Goal: Feedback & Contribution: Contribute content

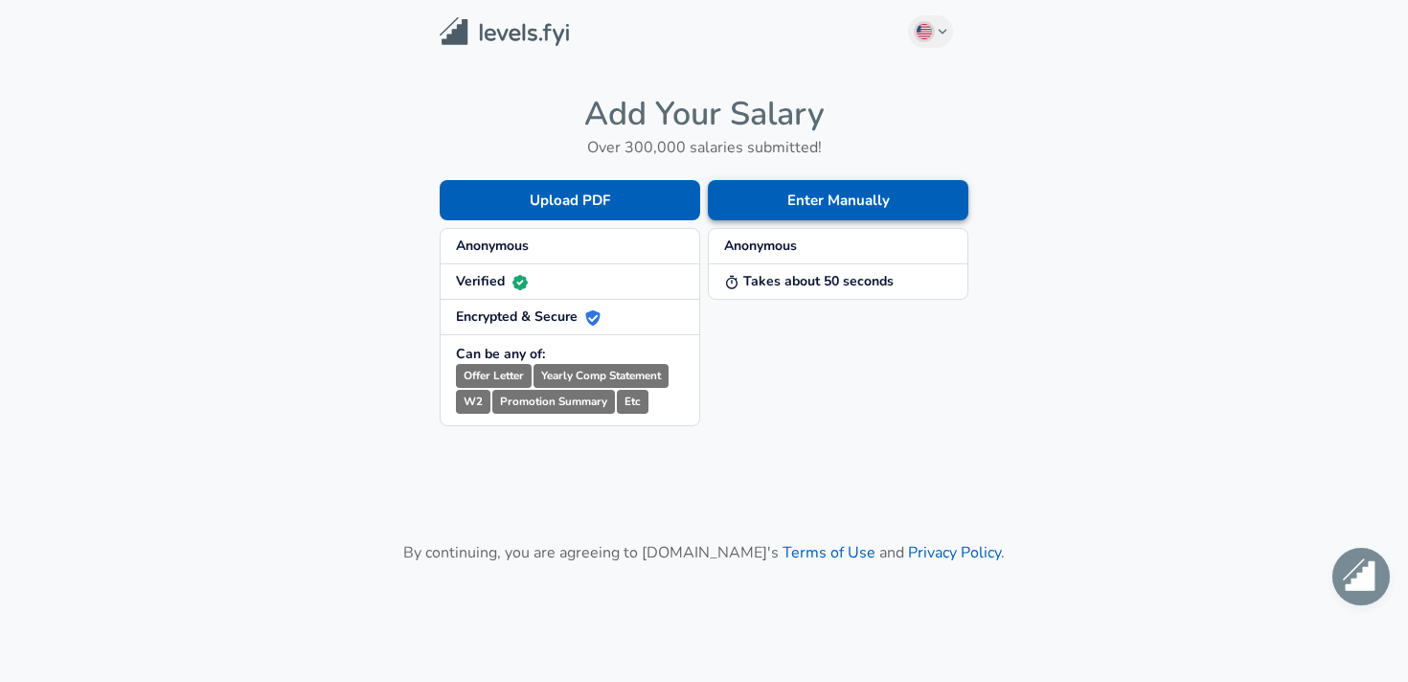
click at [877, 184] on button "Enter Manually" at bounding box center [838, 200] width 261 height 40
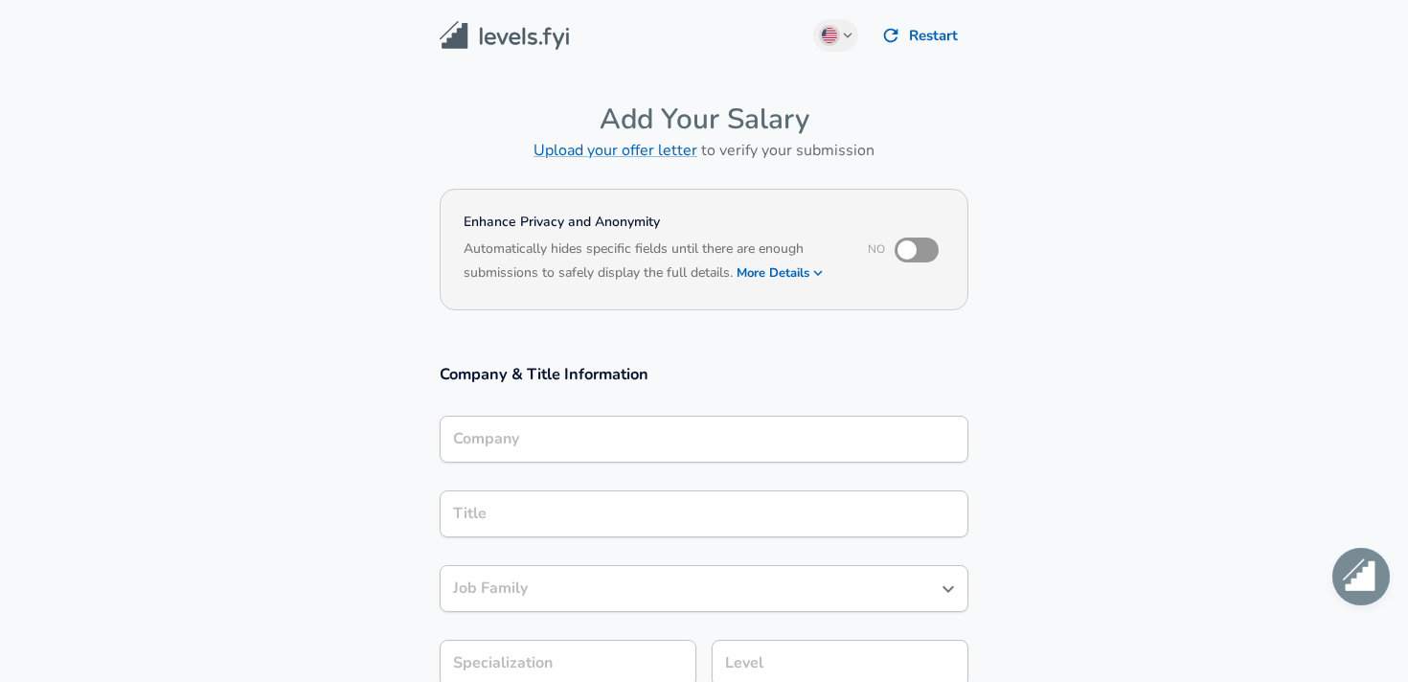
click at [709, 422] on div "Company" at bounding box center [704, 439] width 529 height 47
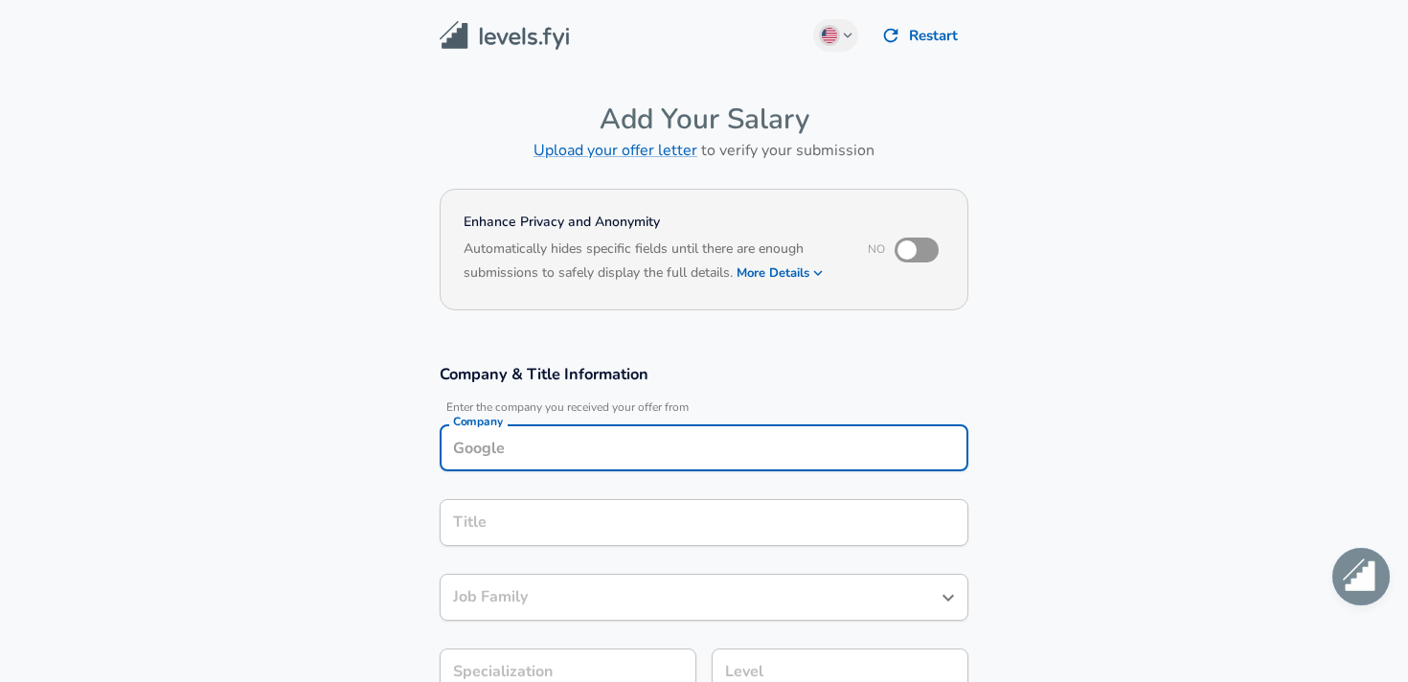
scroll to position [19, 0]
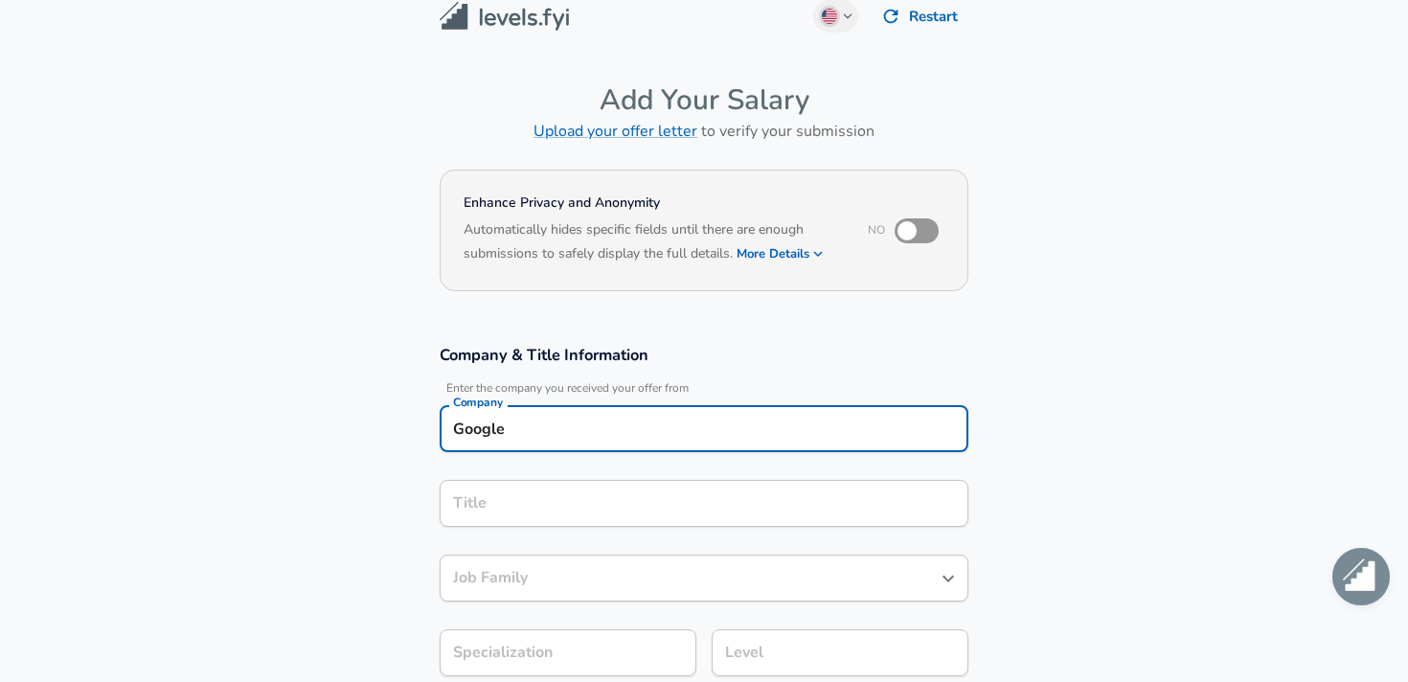
type input "Google"
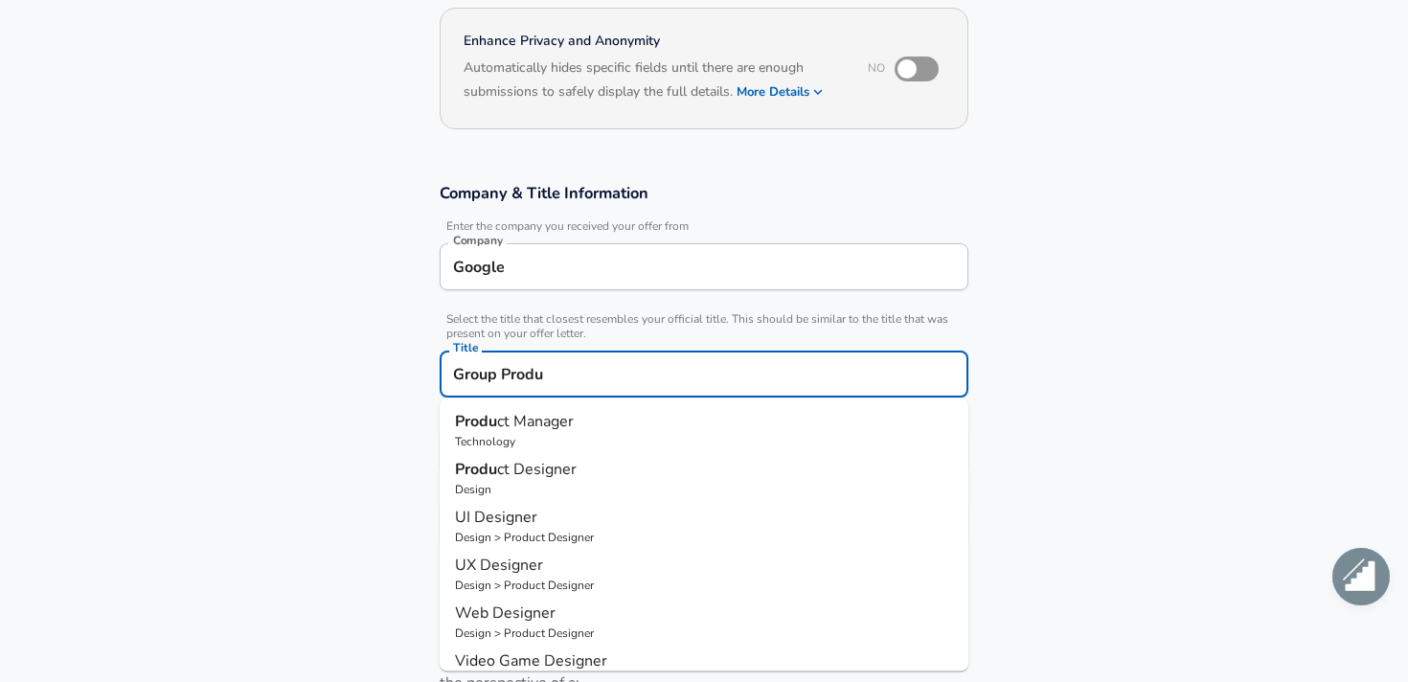
scroll to position [260, 0]
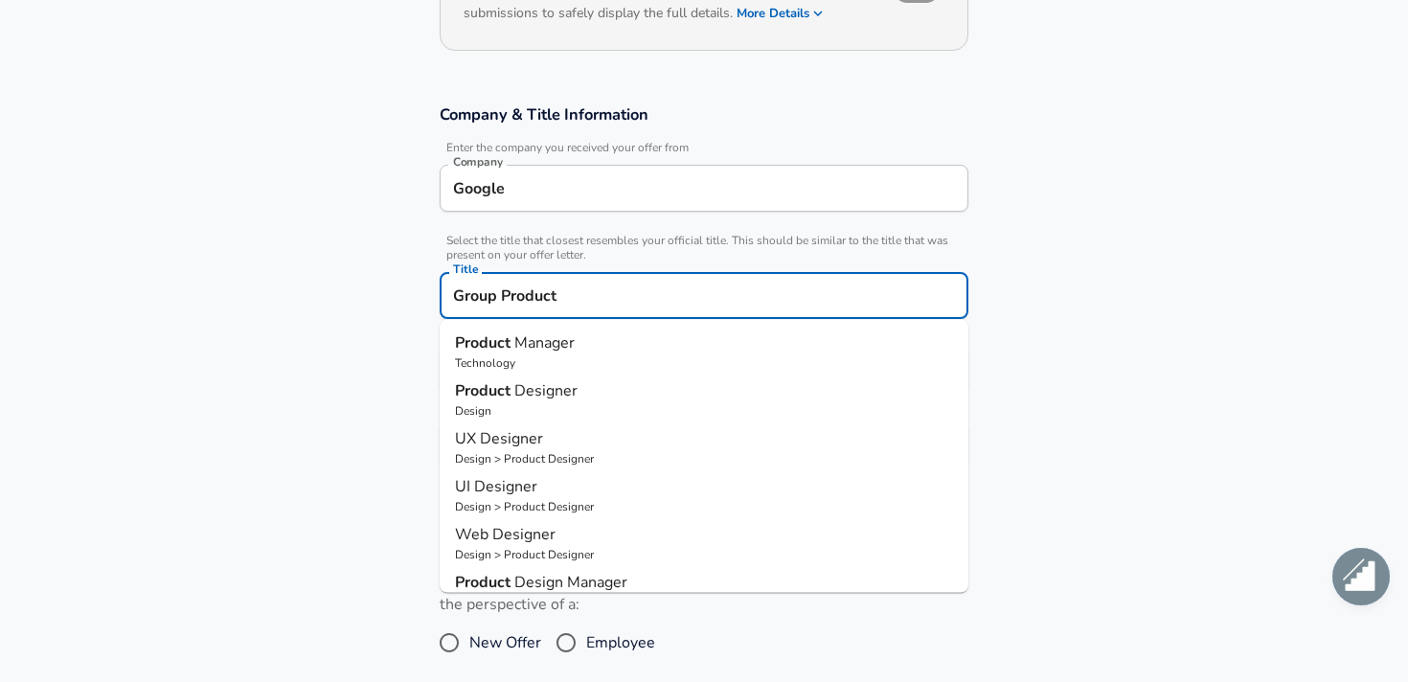
click at [669, 350] on p "Product Manager" at bounding box center [704, 342] width 498 height 23
type input "Product Manager"
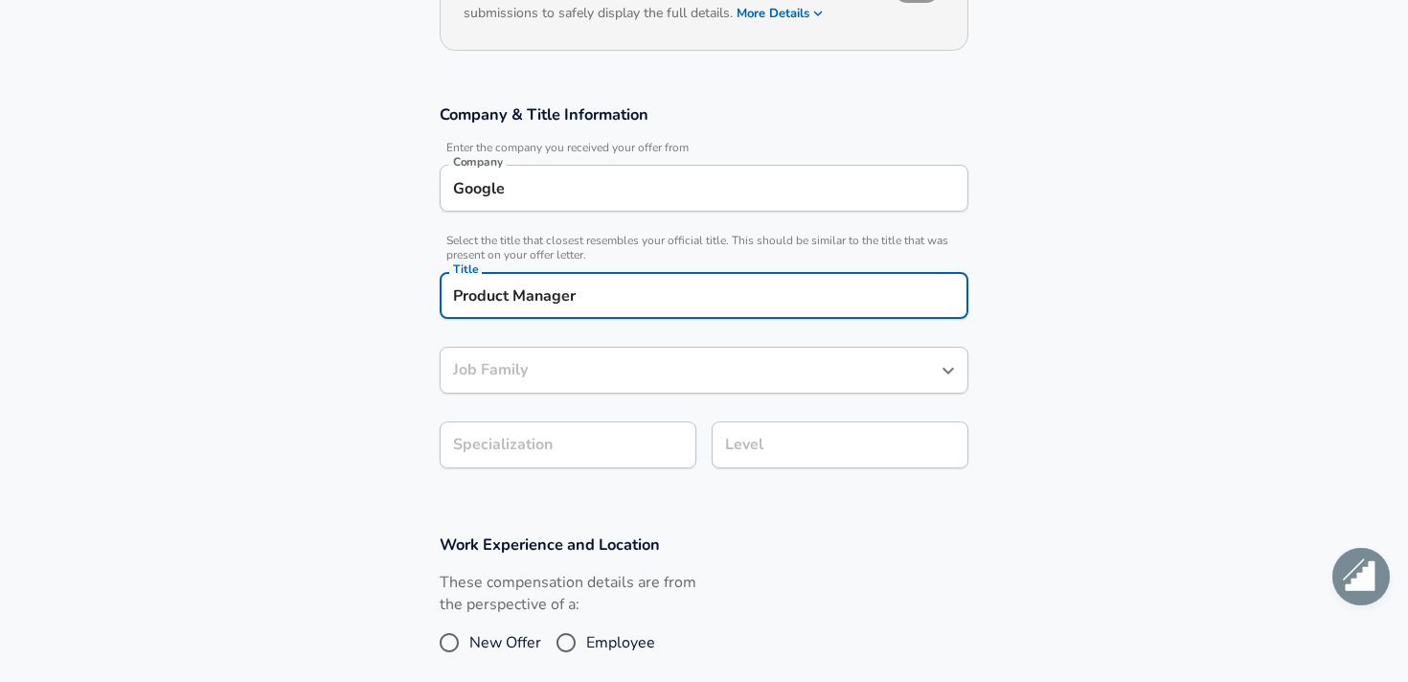
type input "Product Manager"
click at [624, 387] on div "Product Manager Job Family" at bounding box center [704, 370] width 529 height 47
type input "Product Manager"
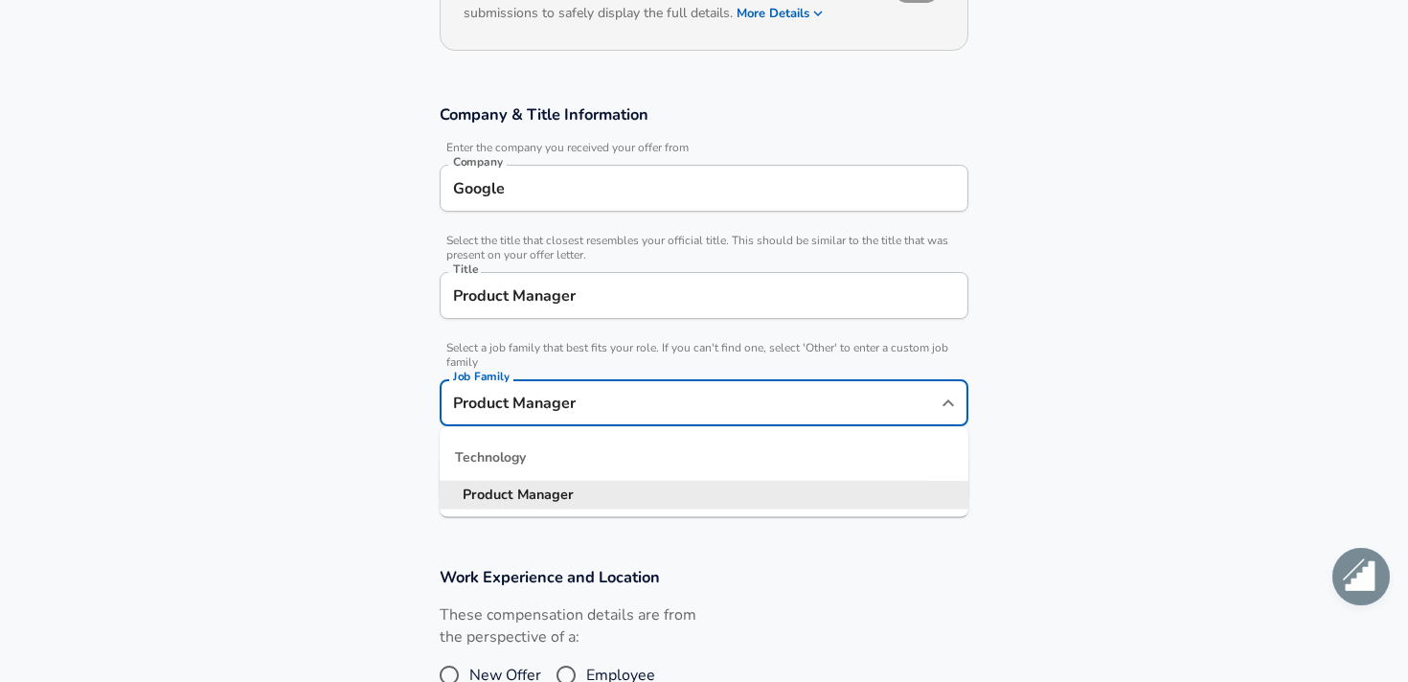
scroll to position [298, 0]
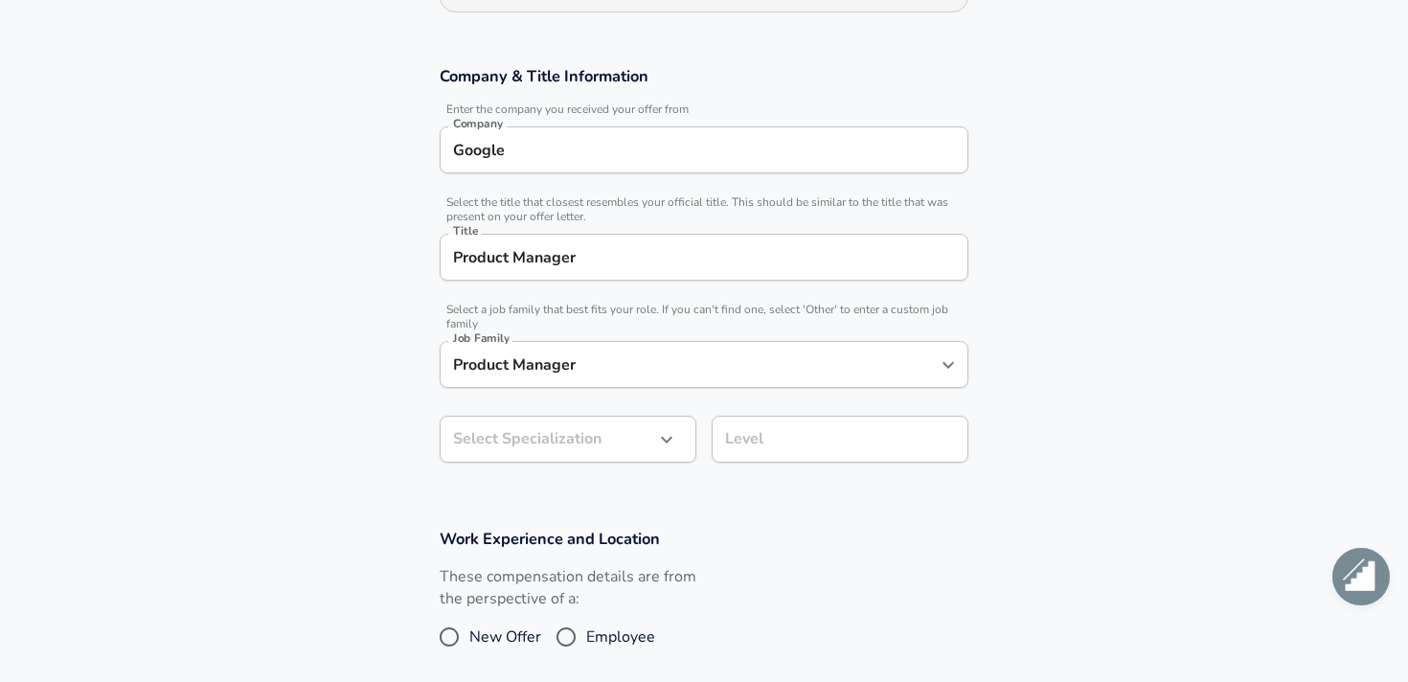
click at [346, 415] on section "Company & Title Information Enter the company you received your offer from Comp…" at bounding box center [704, 274] width 1408 height 463
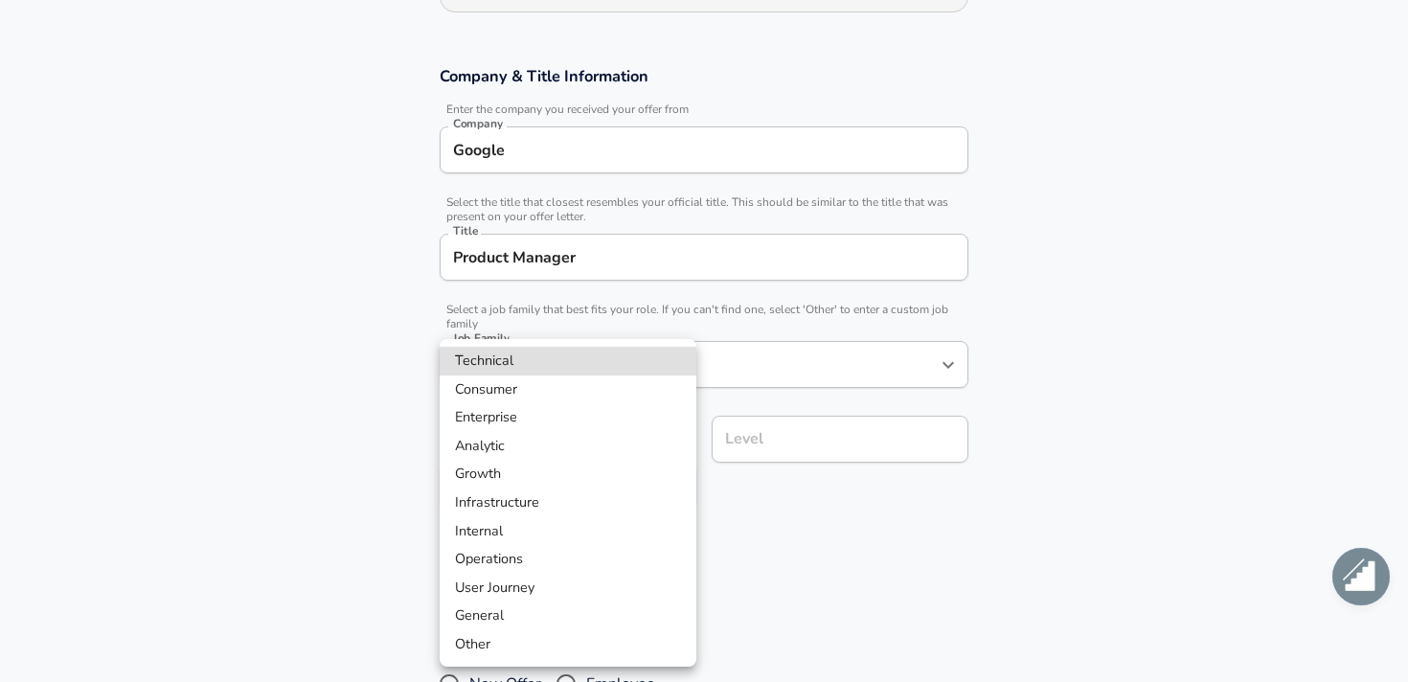
click at [604, 384] on body "English ([GEOGRAPHIC_DATA]) Change Restart Add Your Salary Upload your offer le…" at bounding box center [704, 43] width 1408 height 682
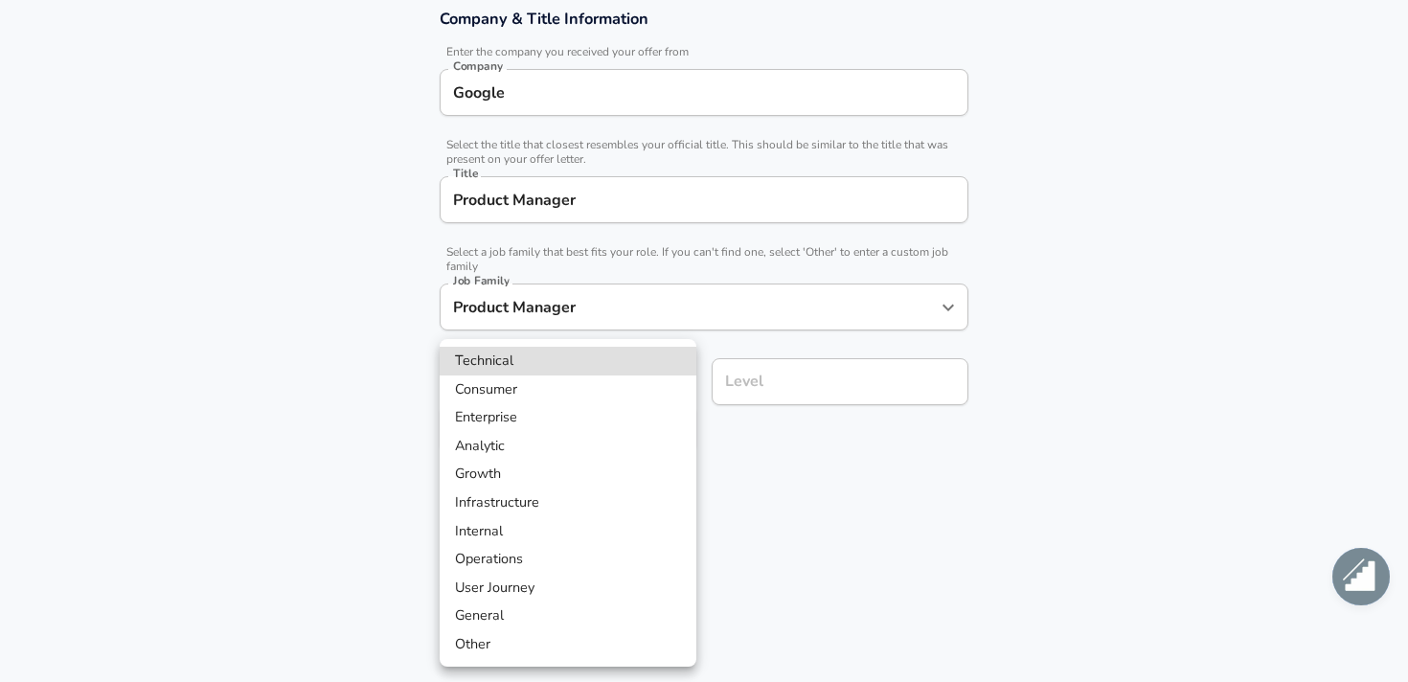
click at [548, 647] on li "Other" at bounding box center [568, 644] width 257 height 29
type input "Other"
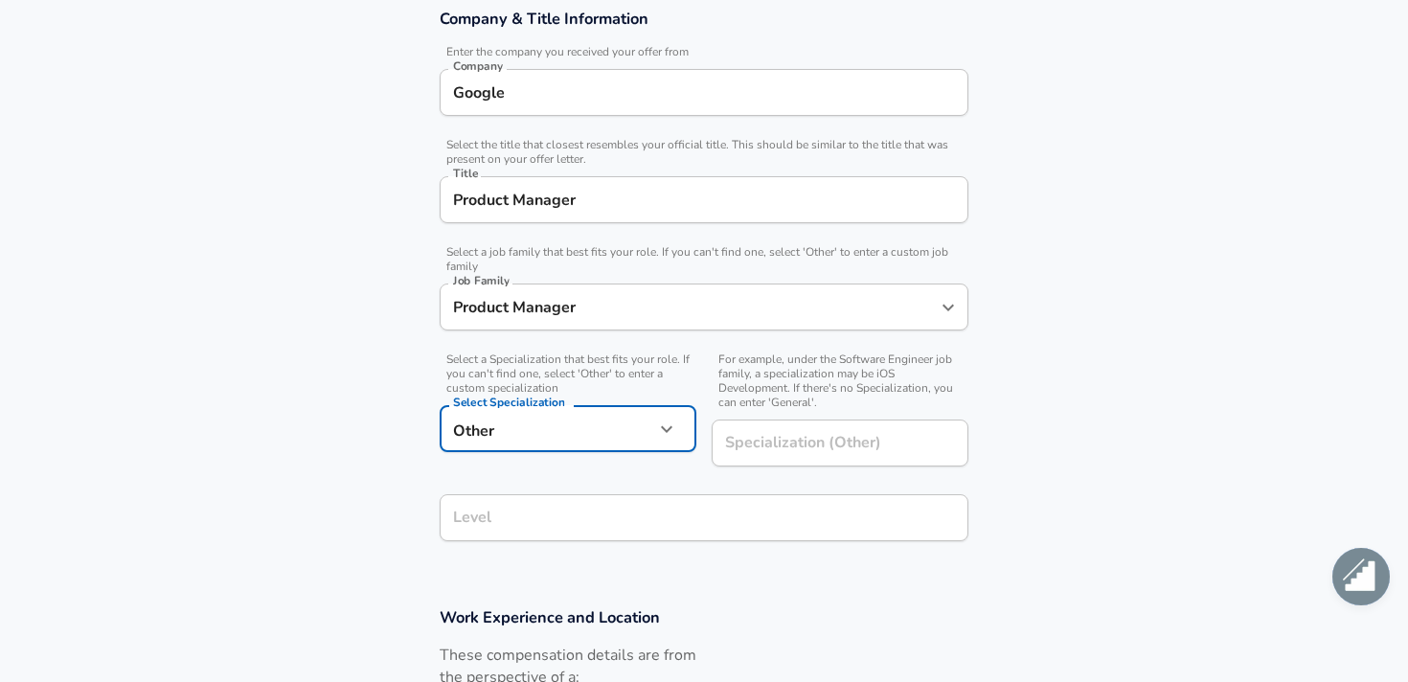
click at [659, 516] on div "Level" at bounding box center [704, 517] width 529 height 47
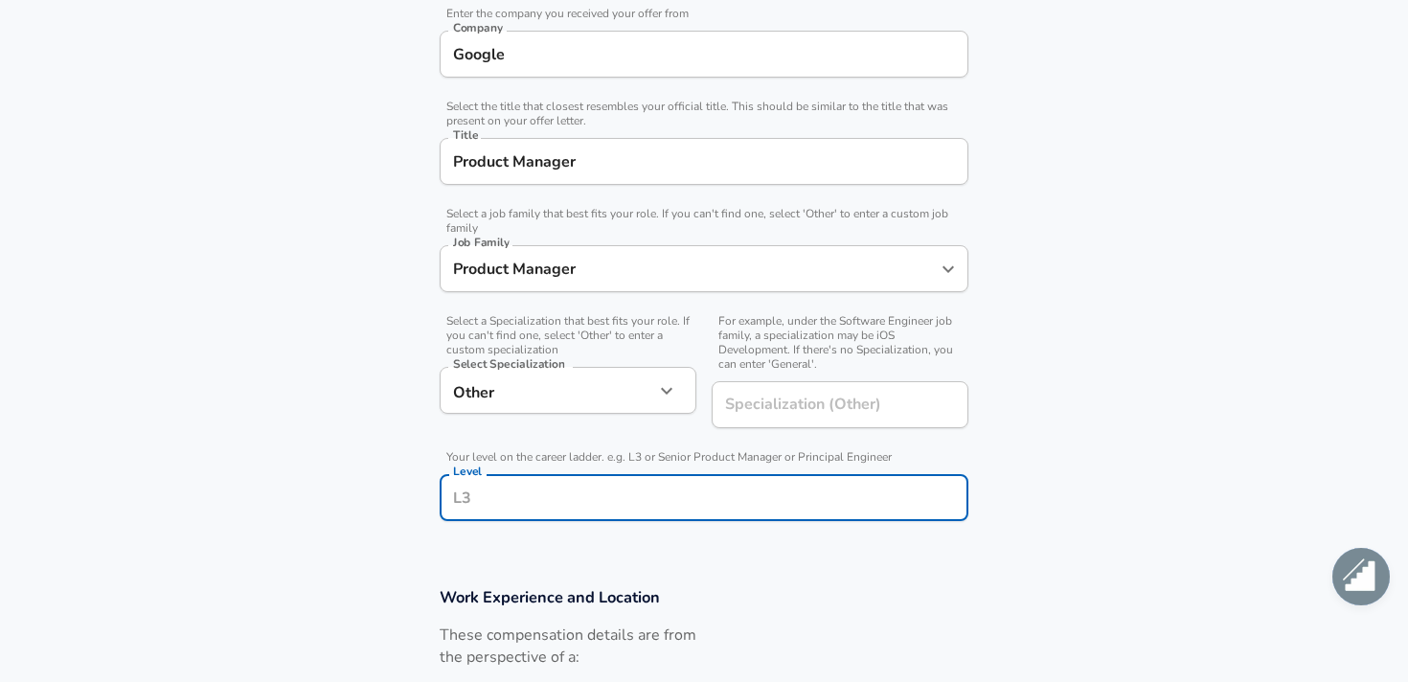
click at [659, 516] on div "Level" at bounding box center [704, 497] width 529 height 47
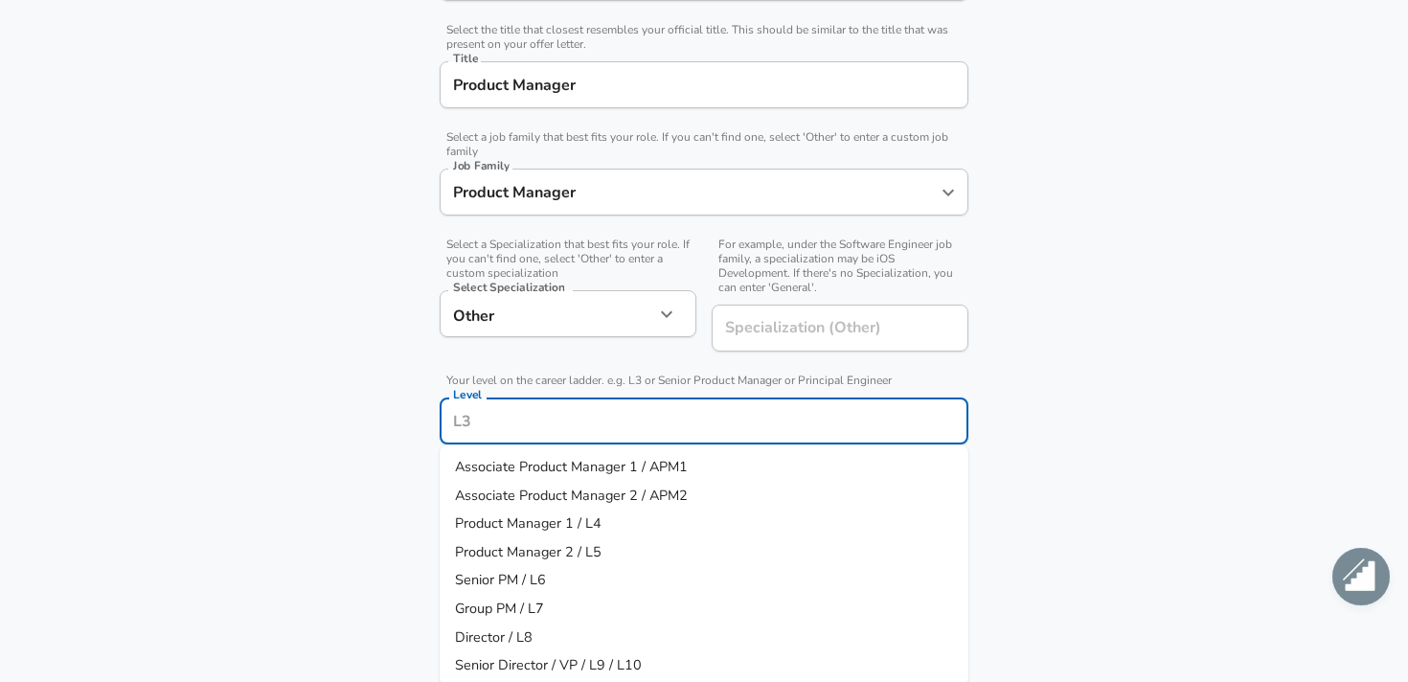
scroll to position [507, 0]
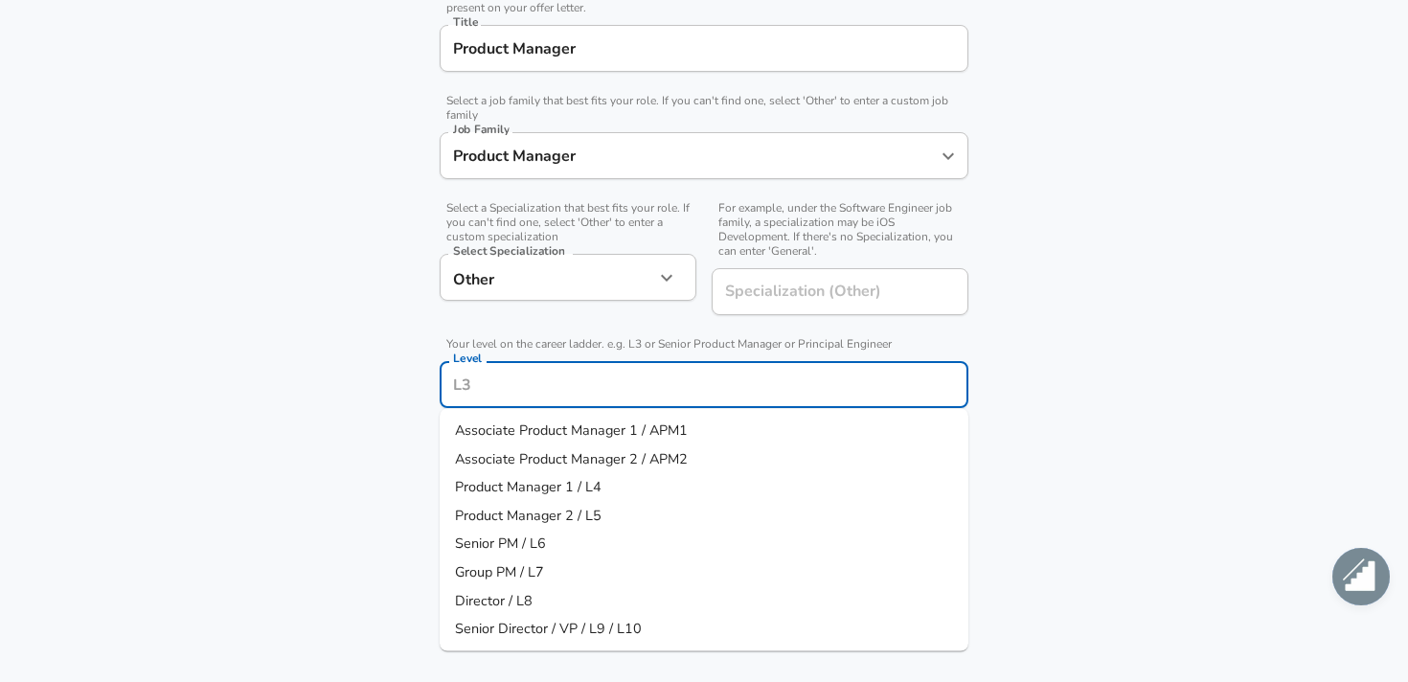
click at [642, 571] on li "Group PM / L7" at bounding box center [704, 572] width 529 height 29
type input "Group PM / L7"
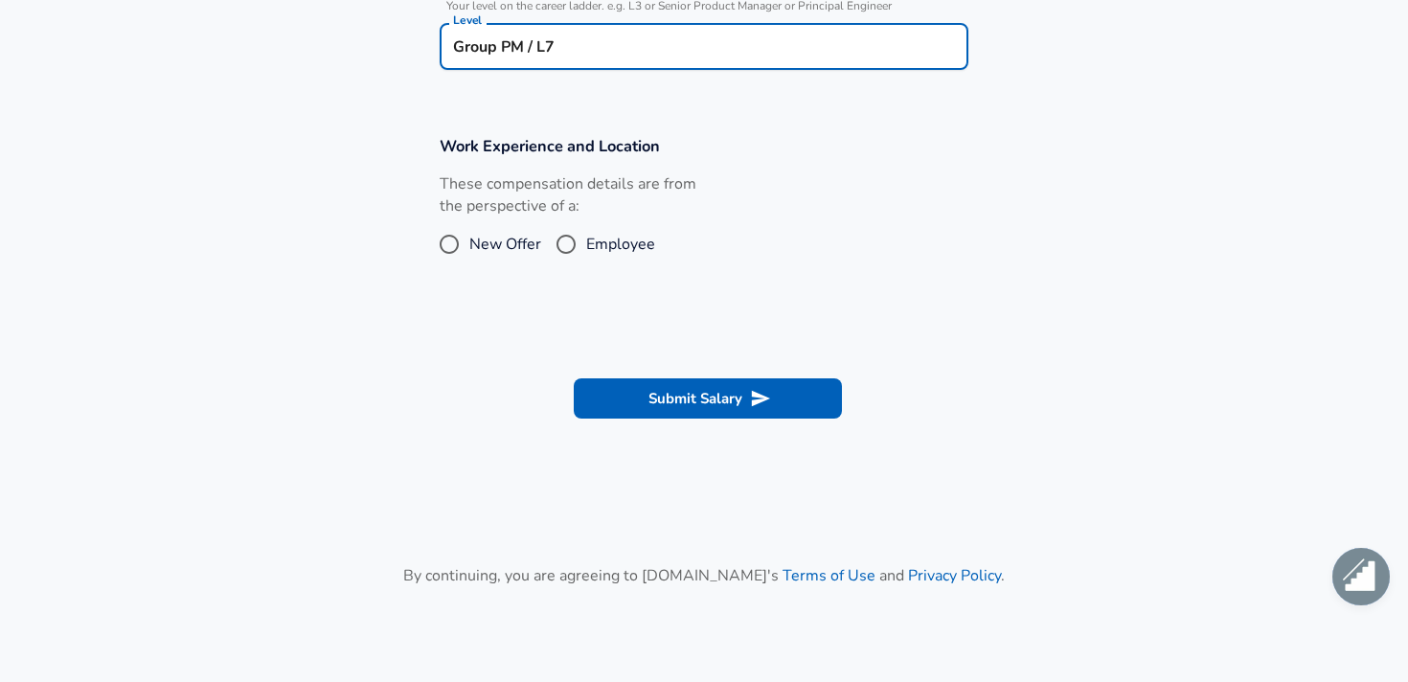
scroll to position [850, 0]
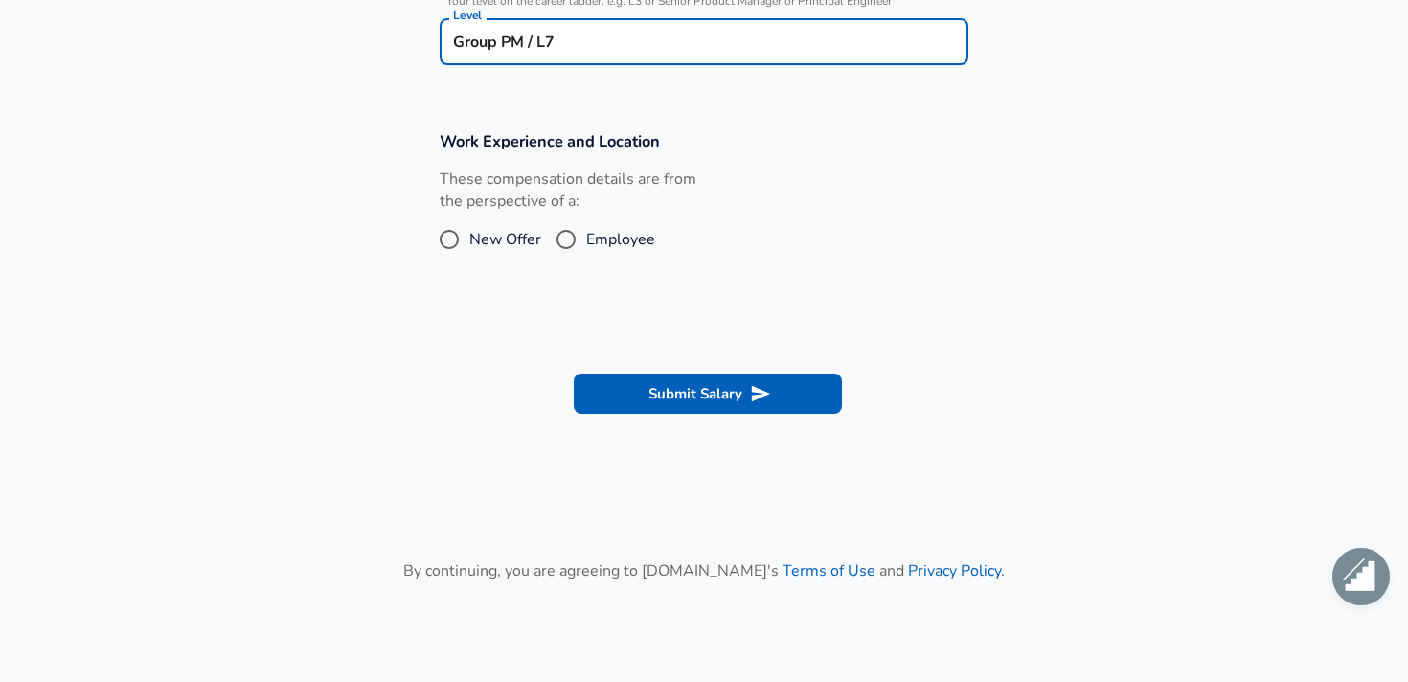
click at [635, 240] on span "Employee" at bounding box center [620, 239] width 69 height 23
click at [586, 240] on input "Employee" at bounding box center [566, 239] width 40 height 31
radio input "true"
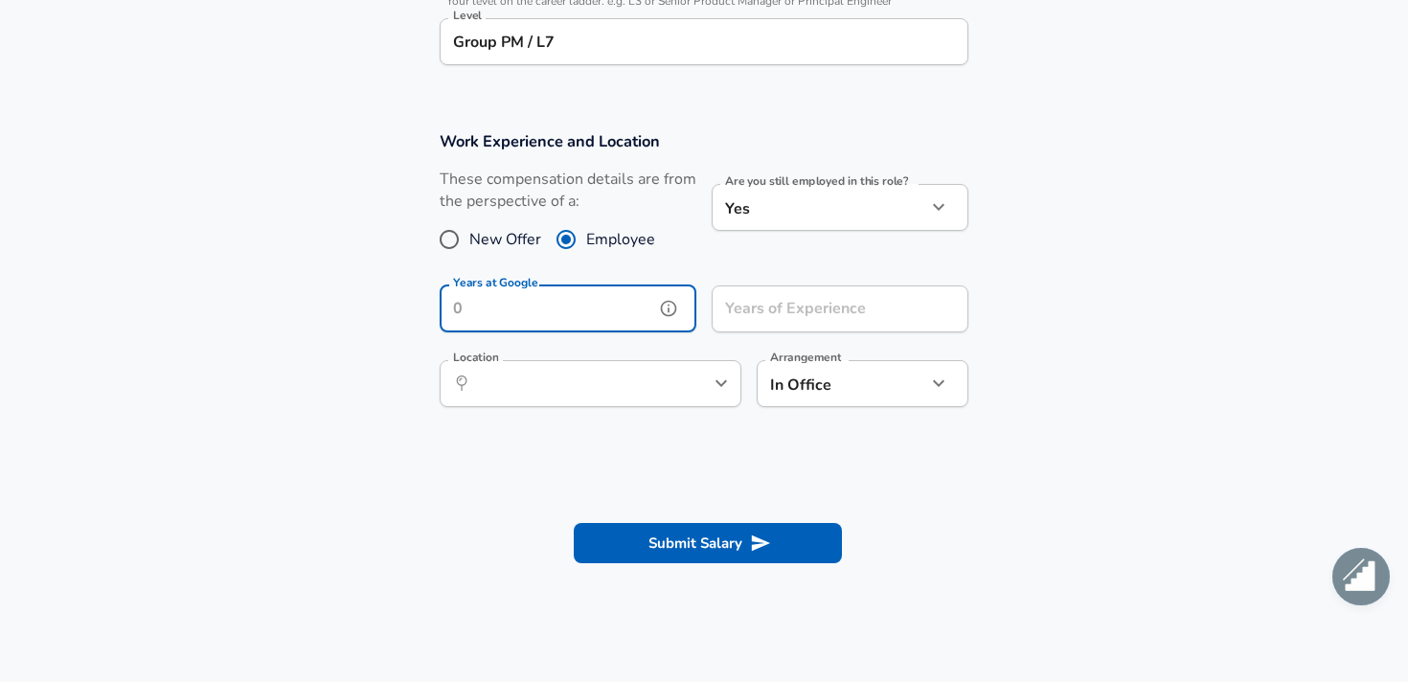
click at [532, 330] on input "Years at Google" at bounding box center [547, 308] width 215 height 47
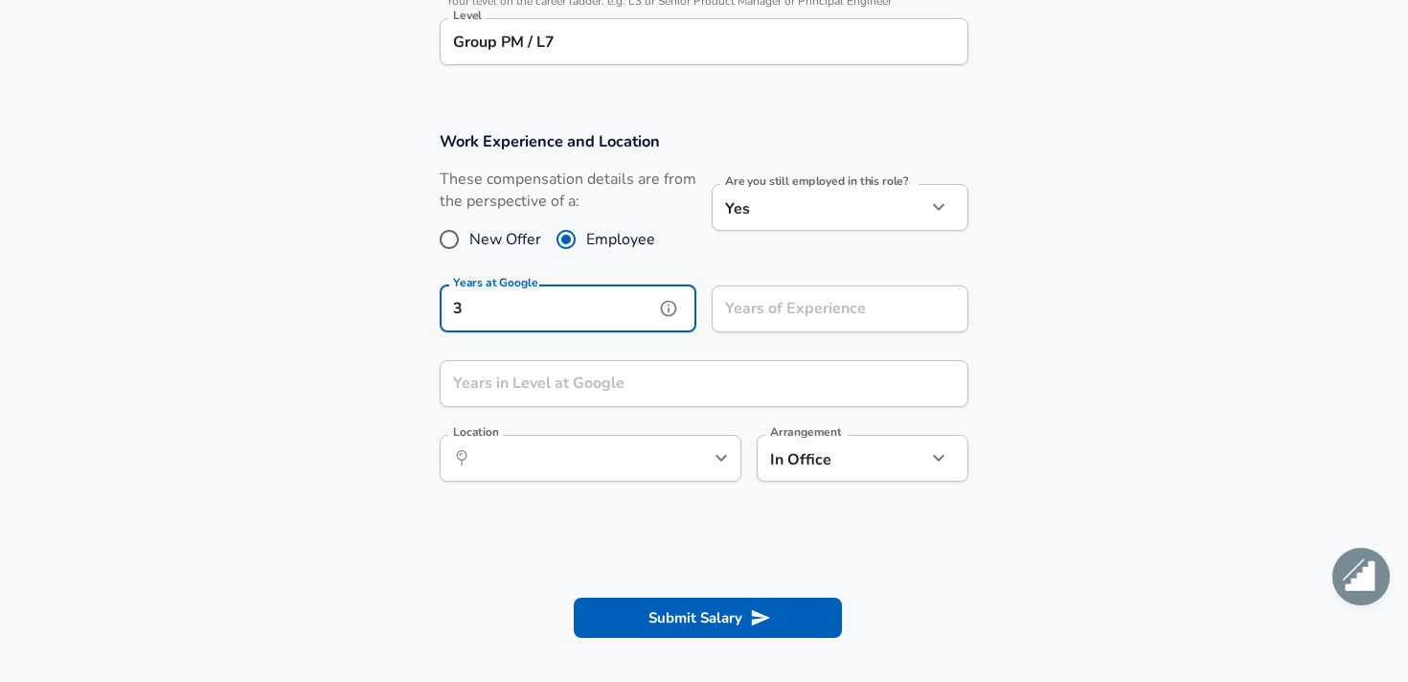
type input "3"
click at [912, 309] on input "Years of Experience" at bounding box center [819, 308] width 215 height 47
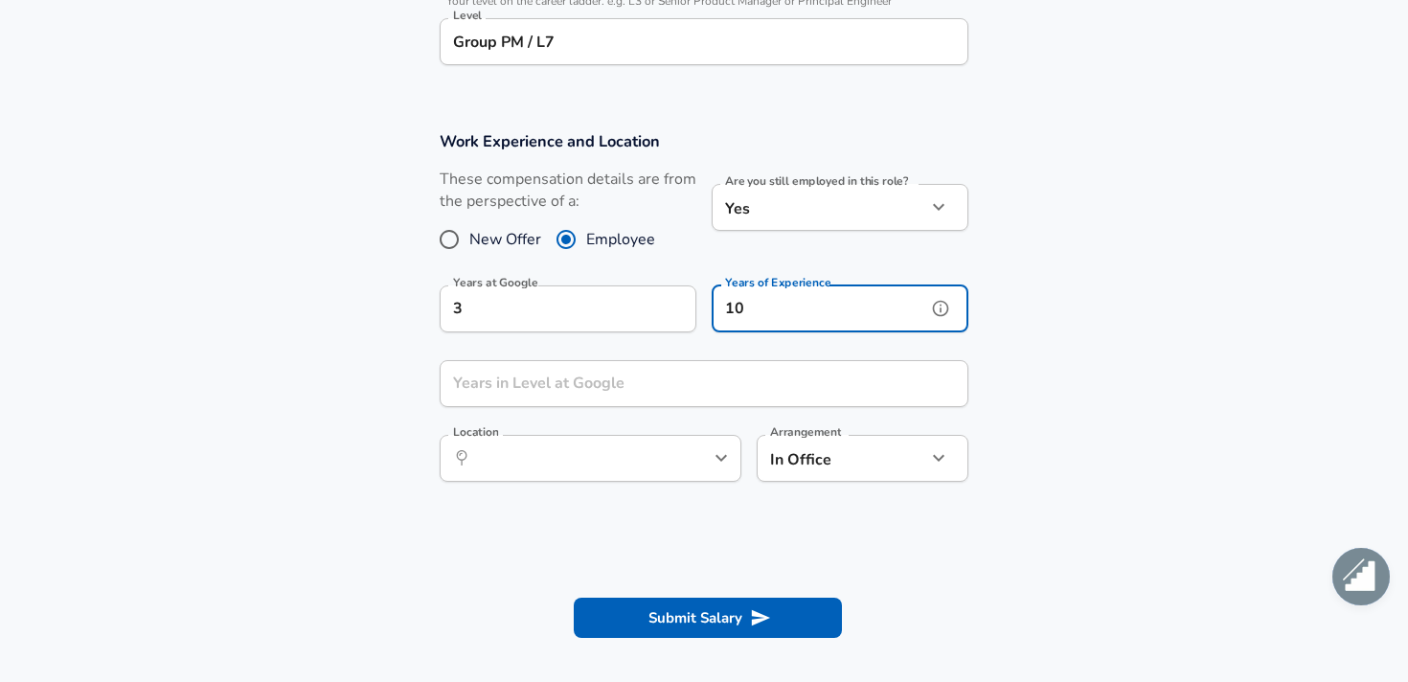
type input "10"
click at [657, 387] on input "Years in Level at Google" at bounding box center [683, 383] width 487 height 47
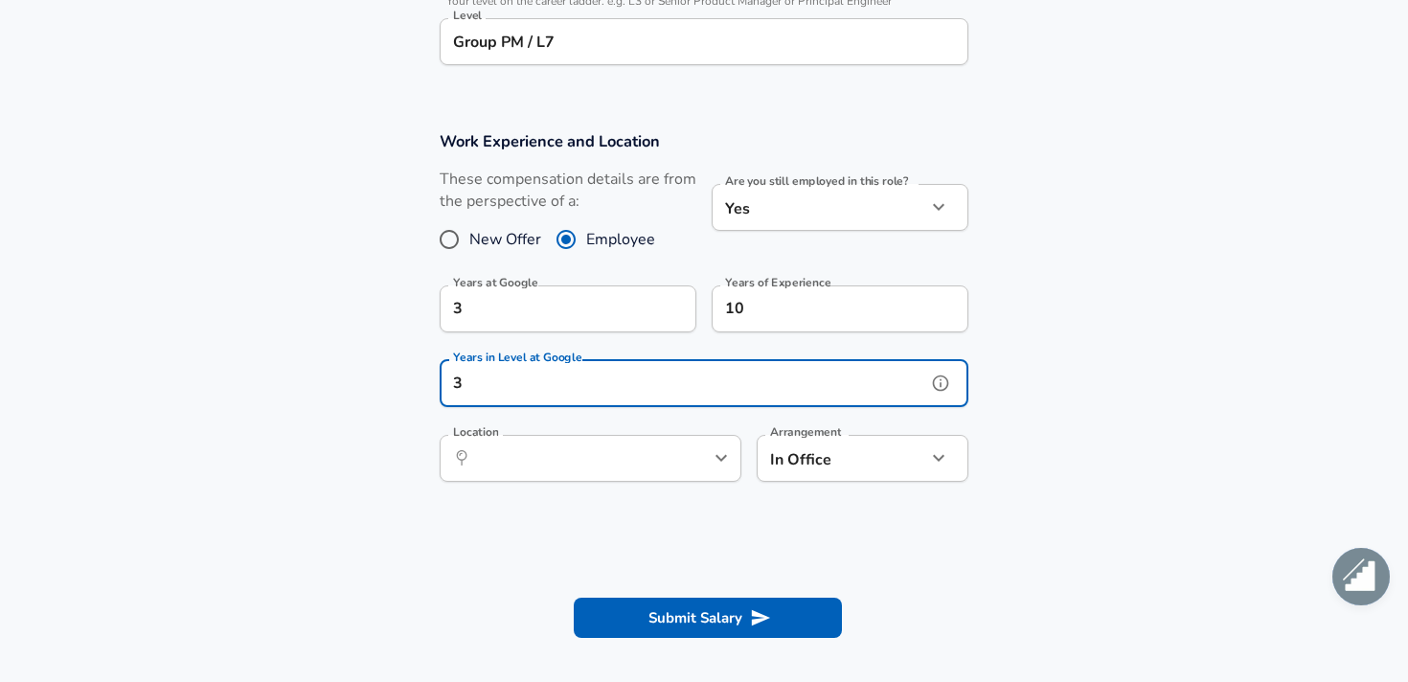
type input "3"
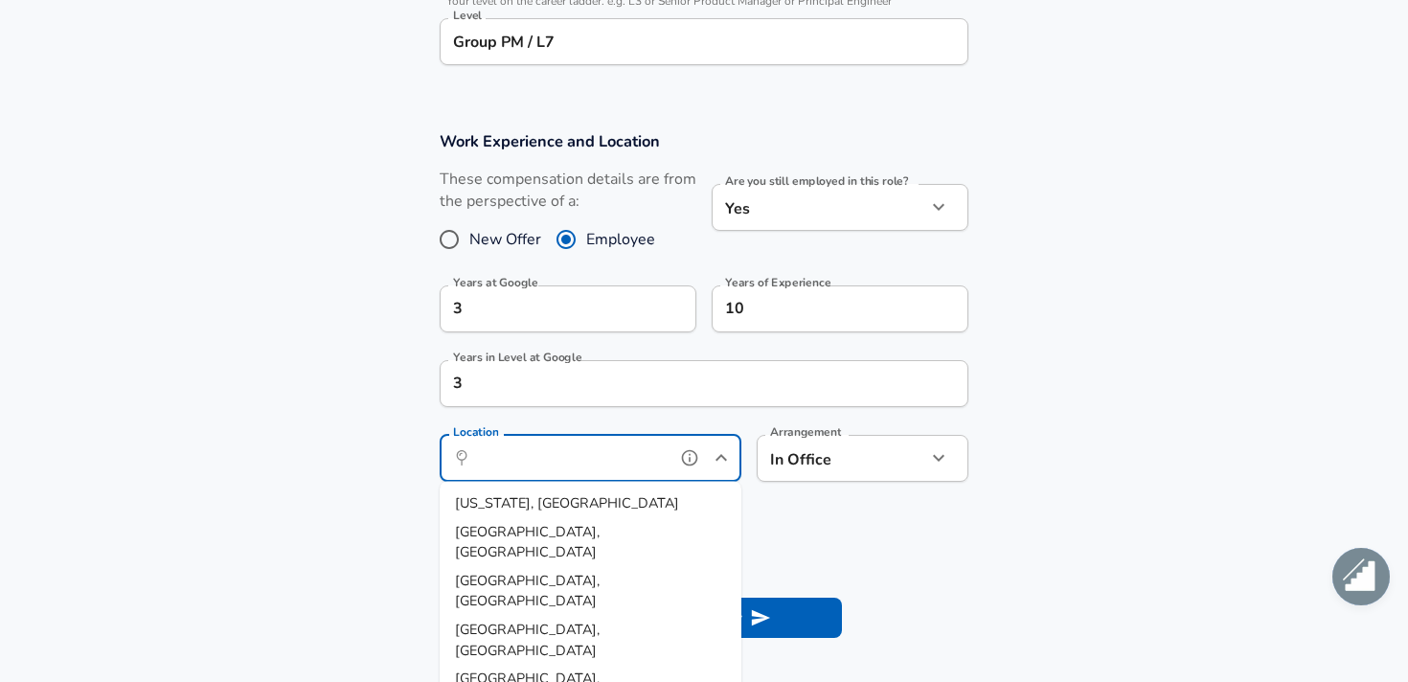
click at [658, 467] on input "Location" at bounding box center [569, 459] width 196 height 30
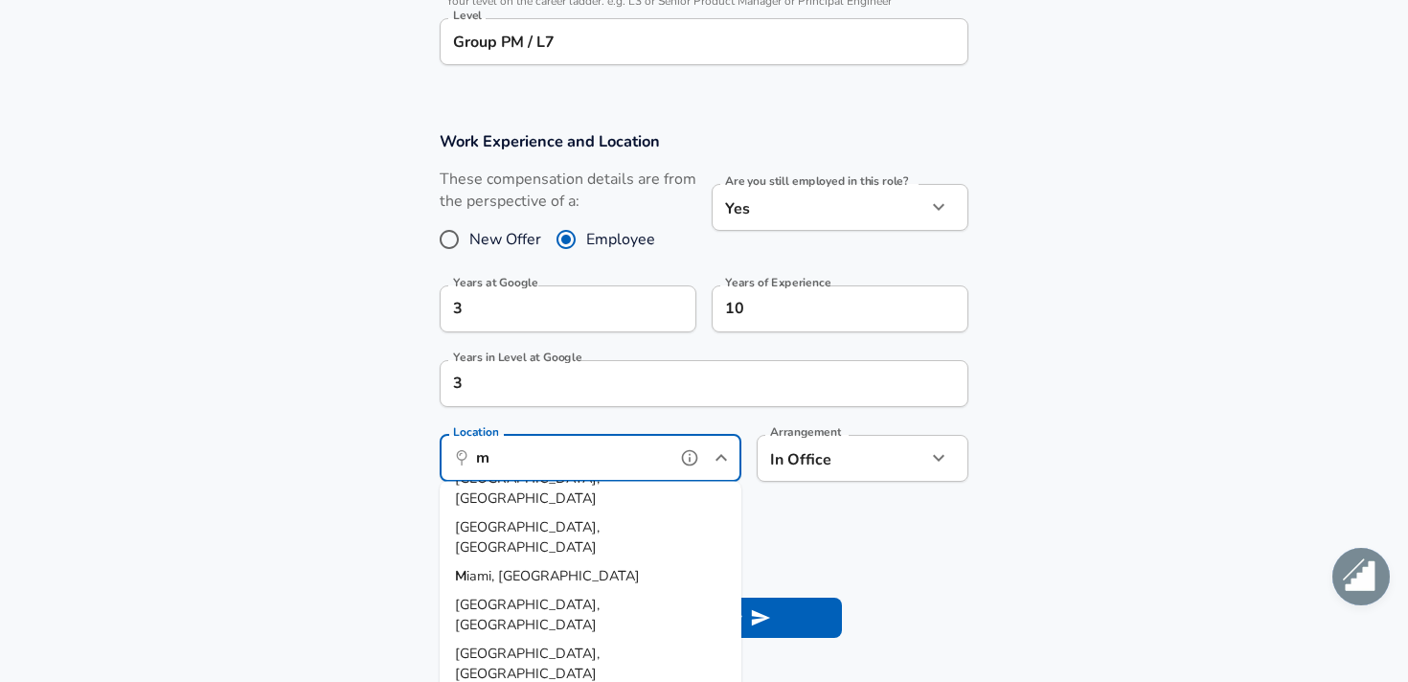
scroll to position [0, 0]
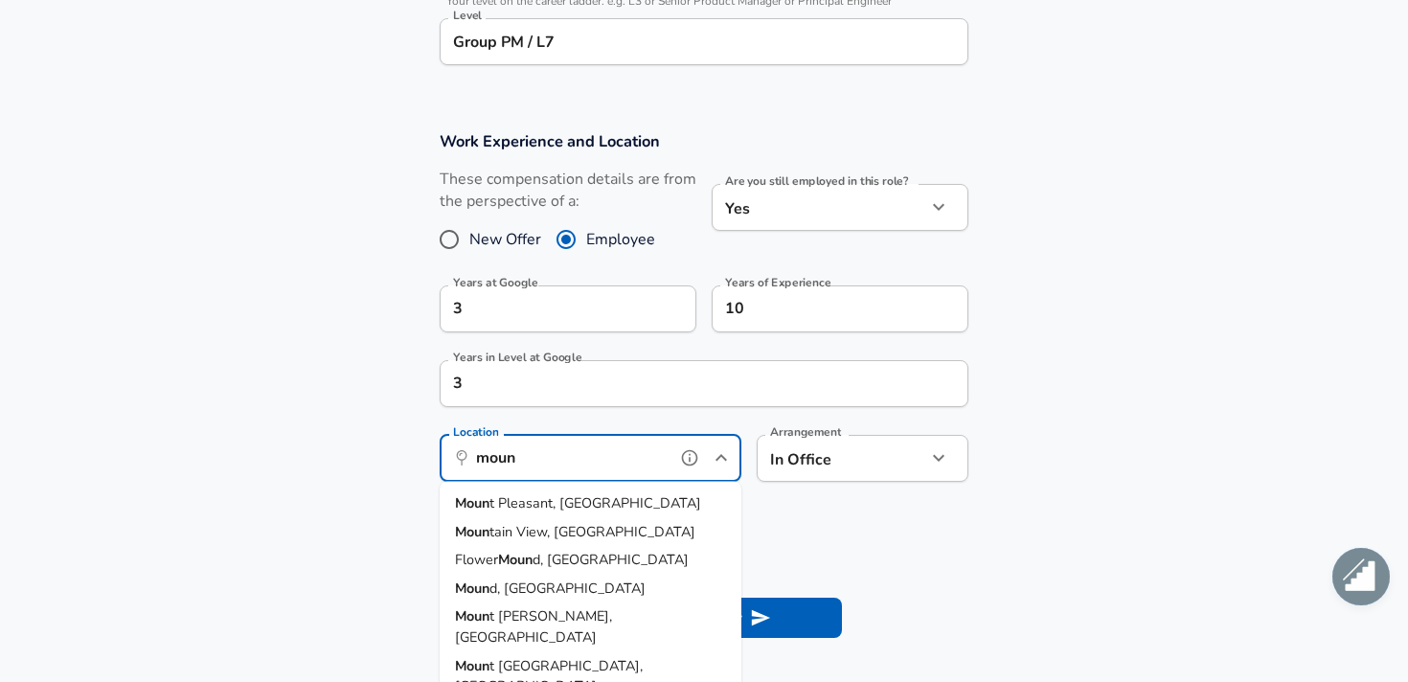
click at [568, 532] on span "tain View, [GEOGRAPHIC_DATA]" at bounding box center [593, 530] width 206 height 19
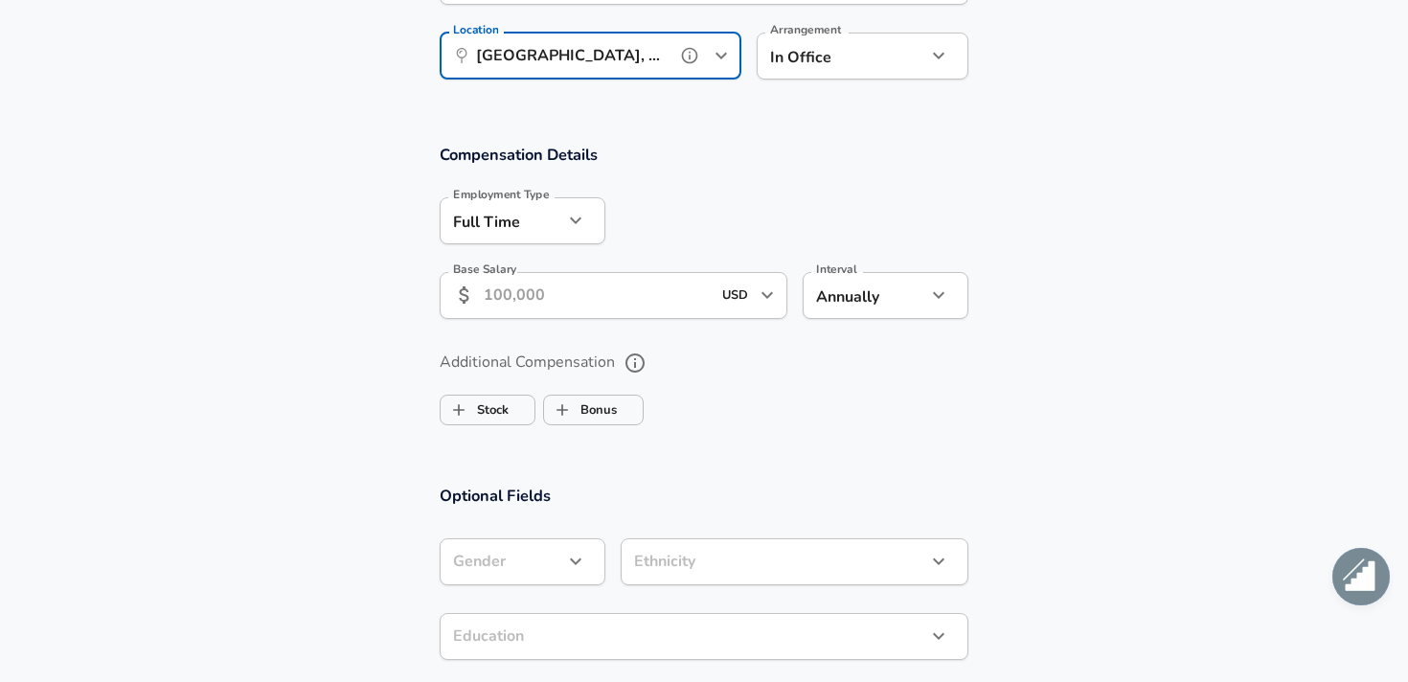
scroll to position [1264, 0]
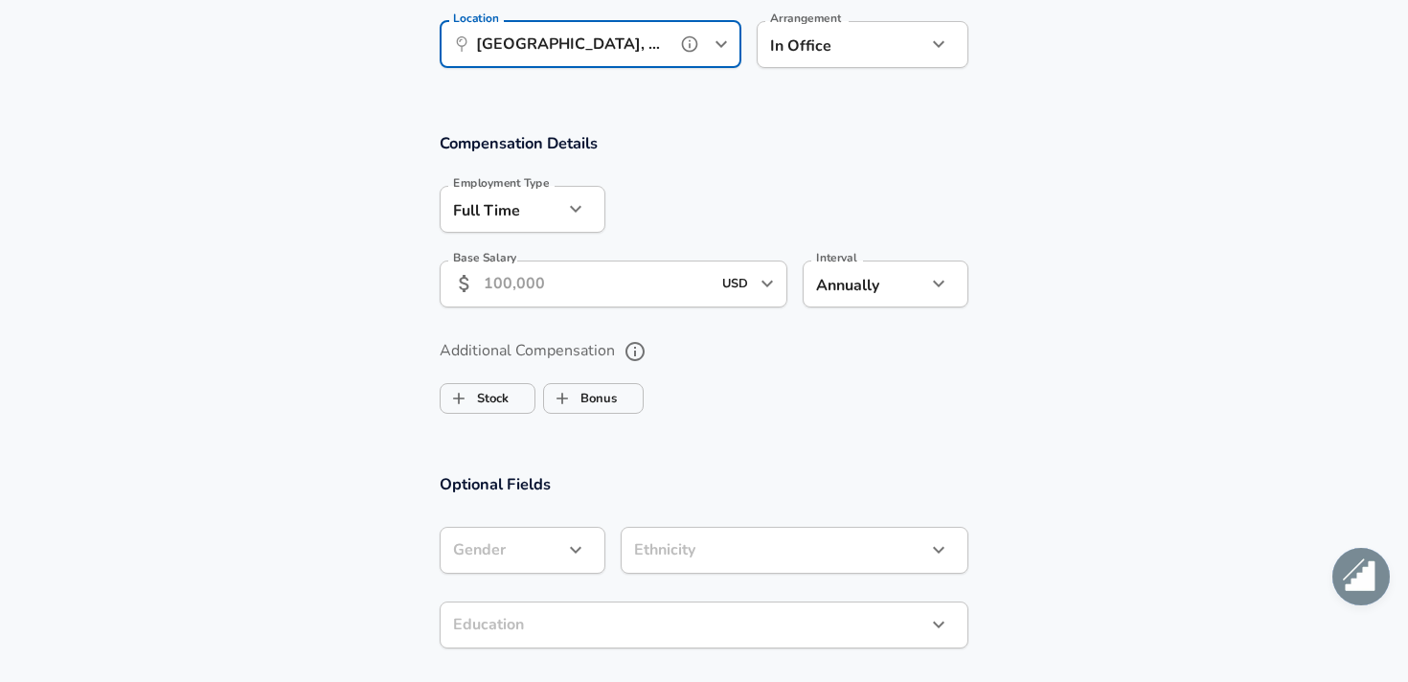
type input "[GEOGRAPHIC_DATA], [GEOGRAPHIC_DATA]"
click at [597, 300] on input "Base Salary" at bounding box center [597, 284] width 227 height 47
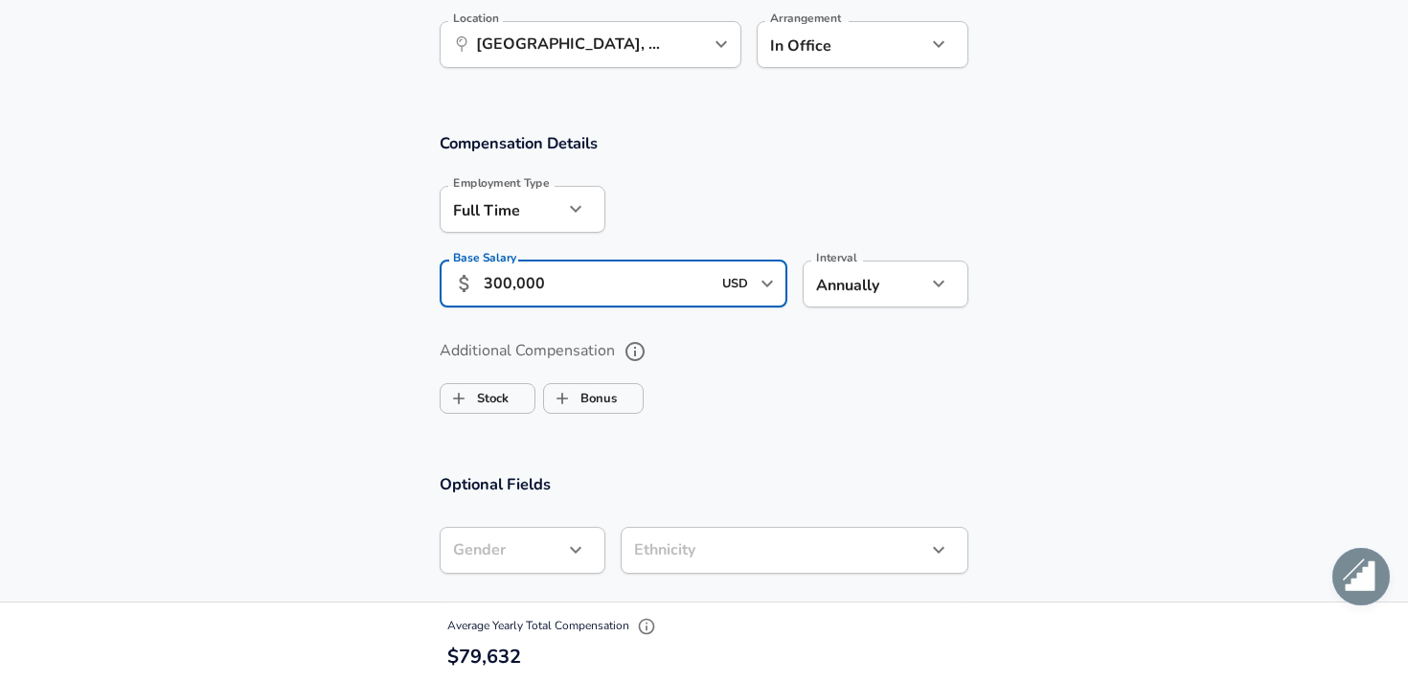
type input "300,000"
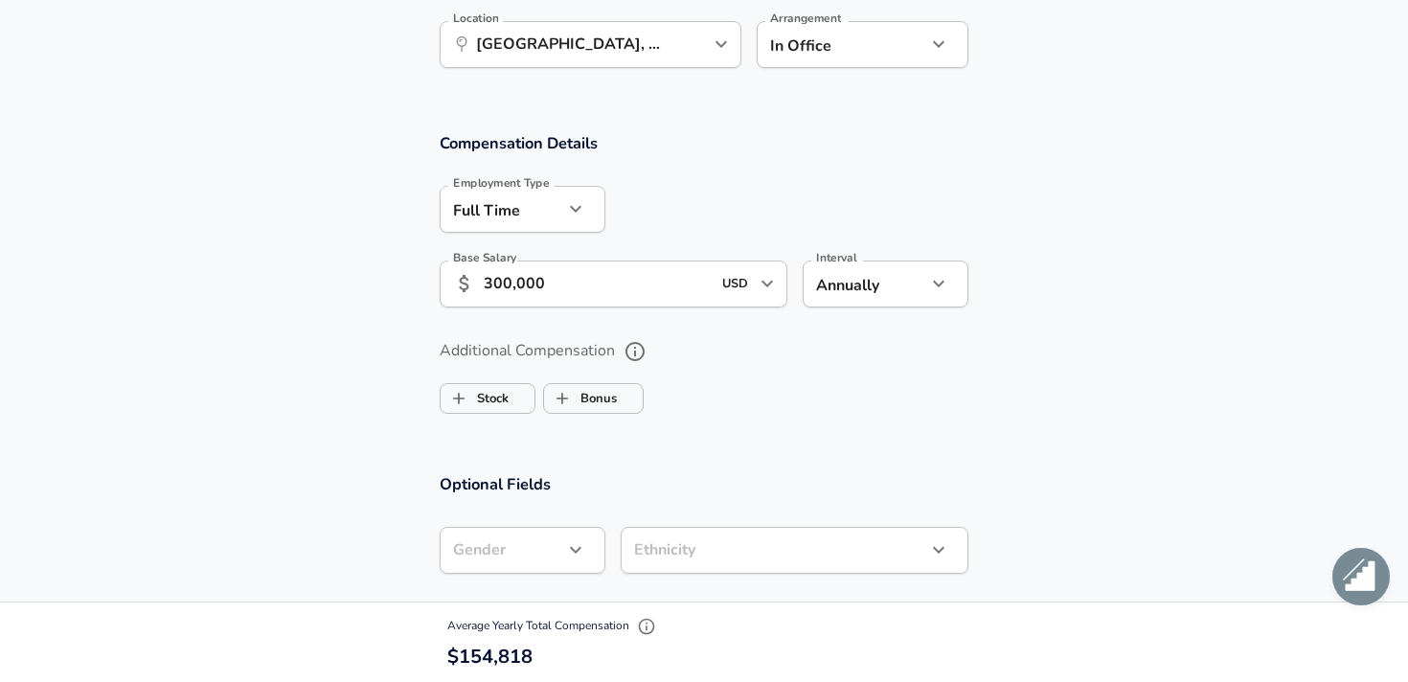
click at [787, 346] on label "Additional Compensation" at bounding box center [704, 351] width 529 height 33
click at [651, 346] on button "Additional Compensation" at bounding box center [635, 351] width 33 height 33
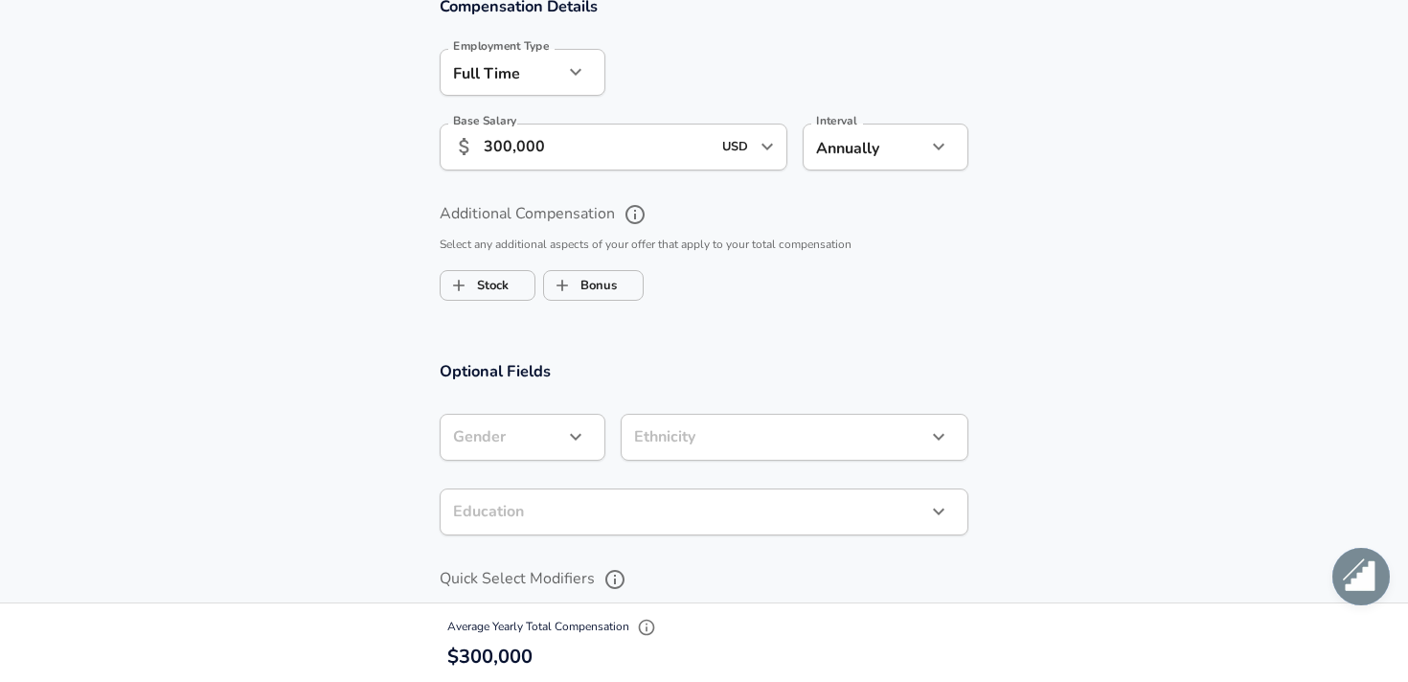
scroll to position [1424, 0]
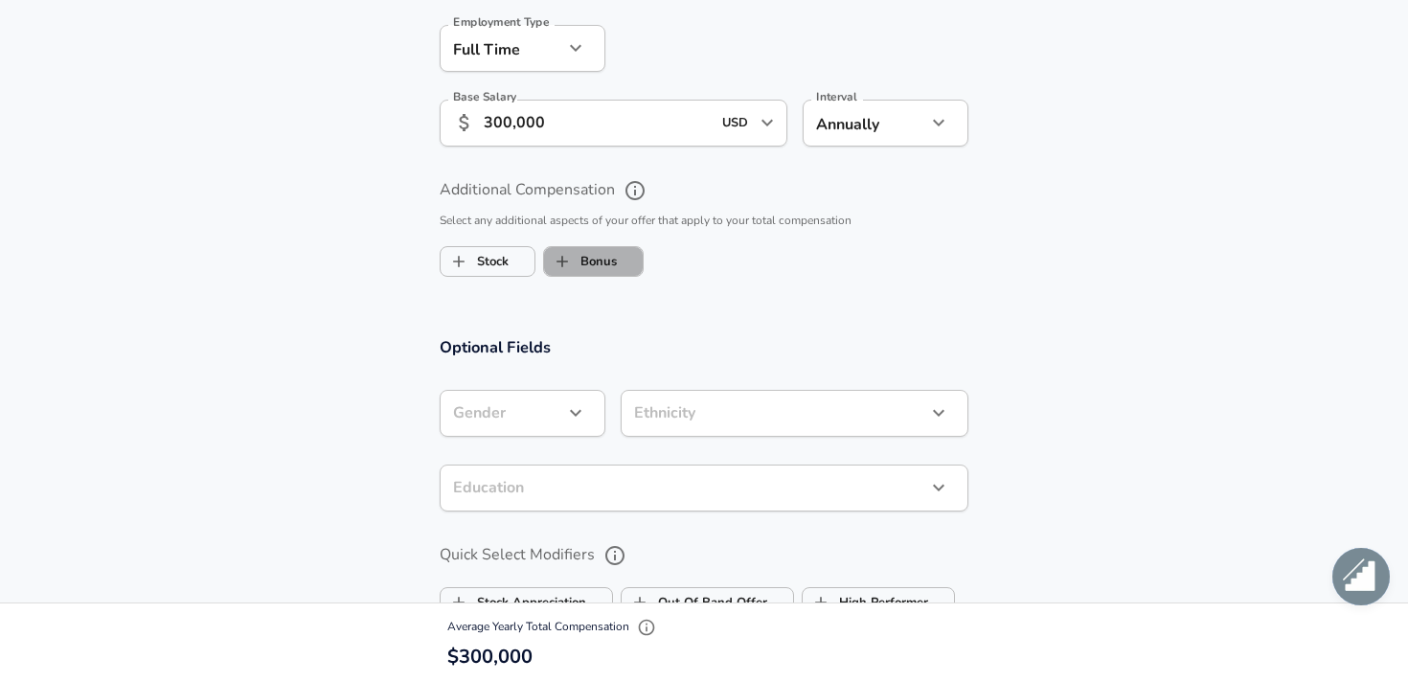
click at [619, 266] on span "Bonus" at bounding box center [593, 261] width 99 height 36
checkbox input "true"
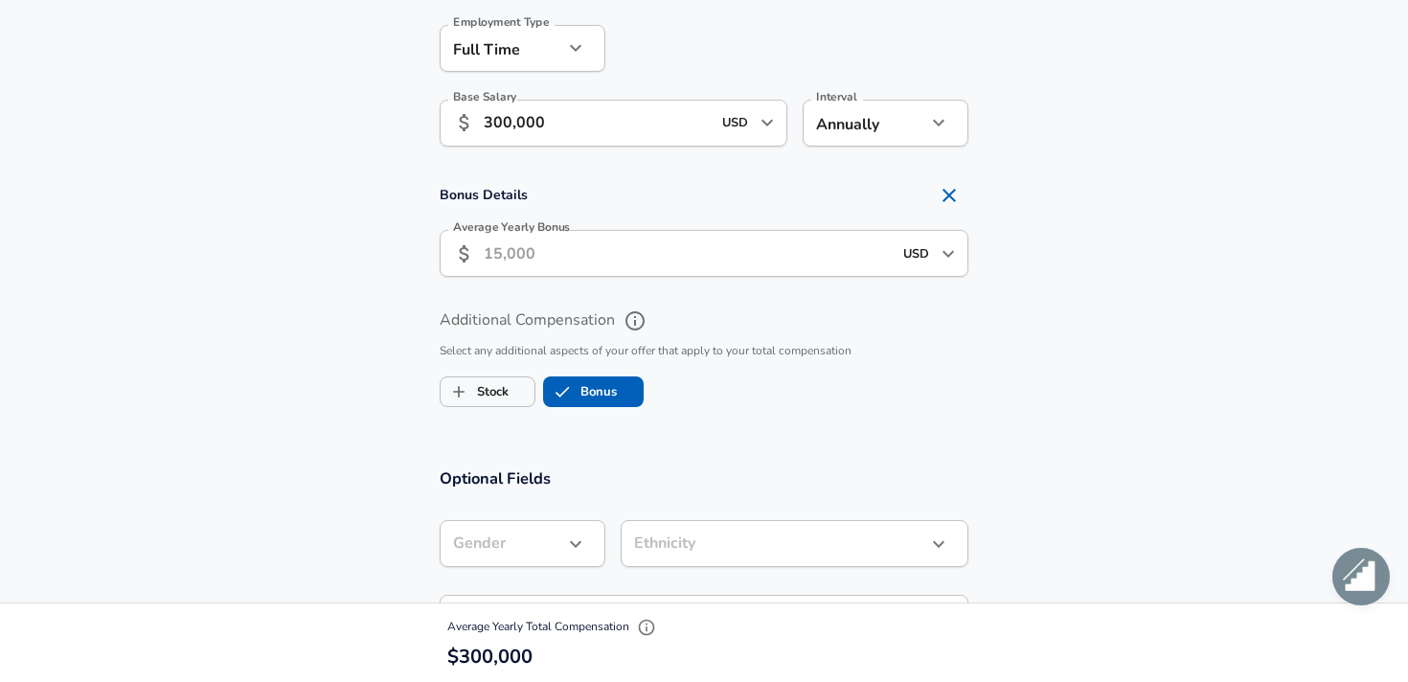
click at [615, 261] on input "Average Yearly Bonus" at bounding box center [688, 253] width 408 height 47
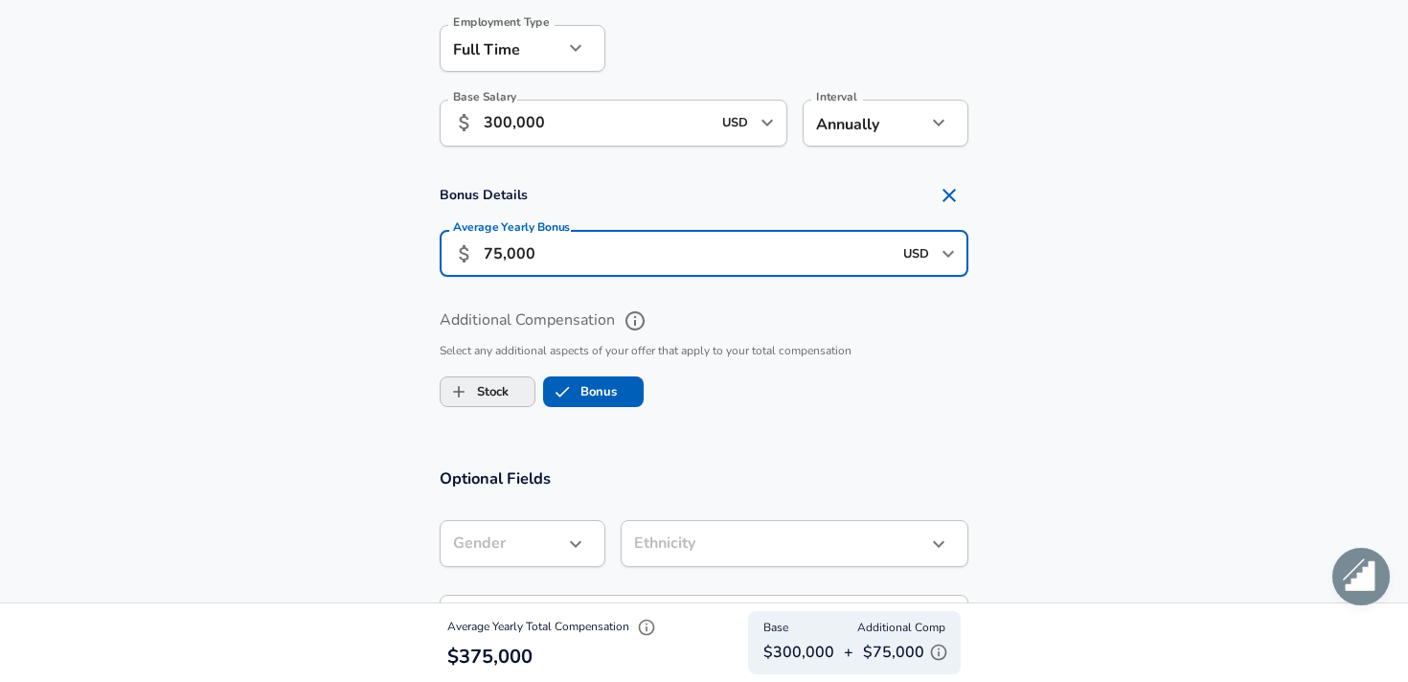
type input "75,000"
click at [513, 394] on span "Stock" at bounding box center [488, 392] width 94 height 36
checkbox input "true"
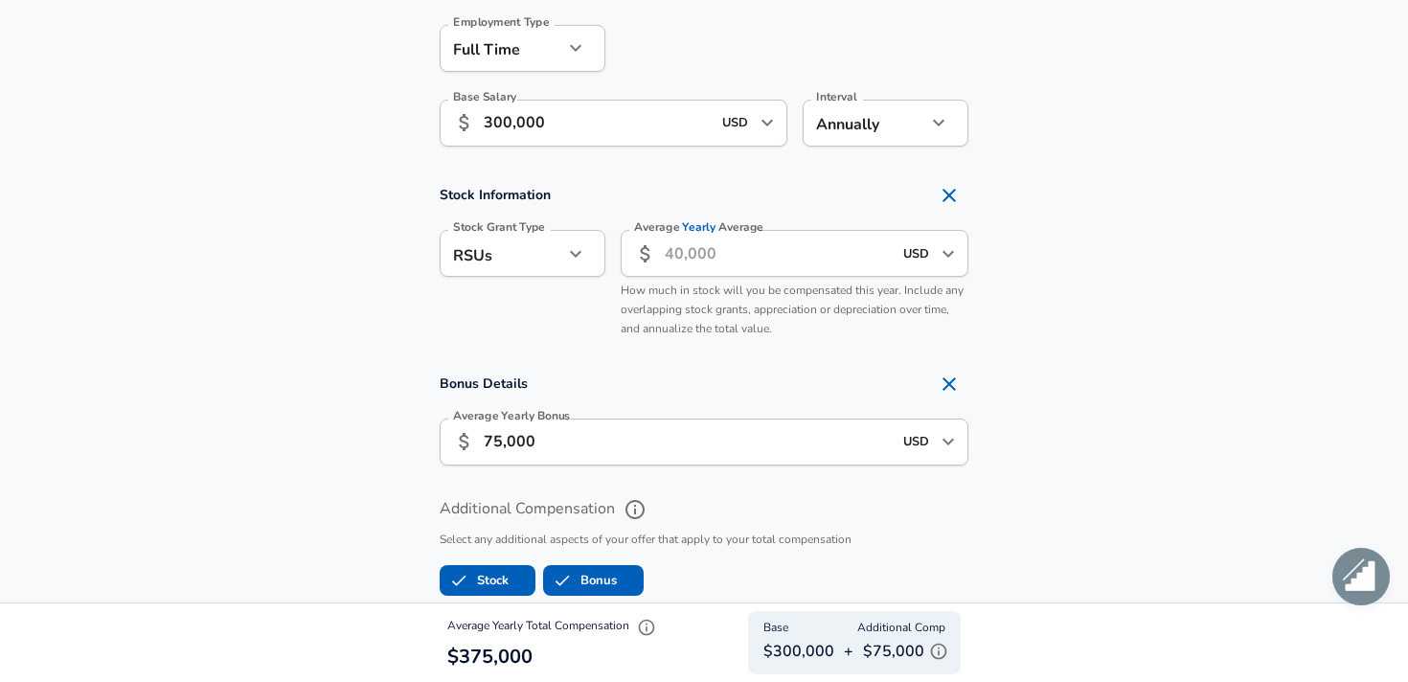
click at [669, 259] on input "Average Yearly Average" at bounding box center [778, 253] width 227 height 47
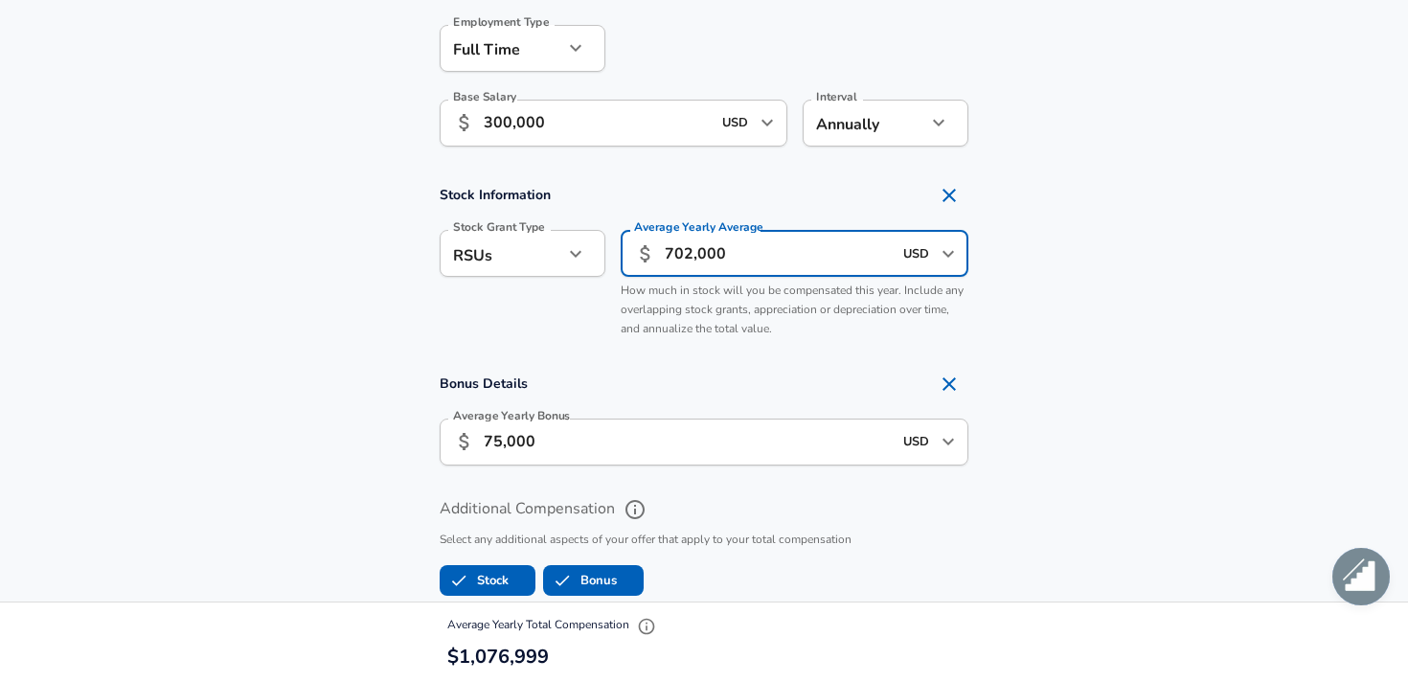
type input "702,000"
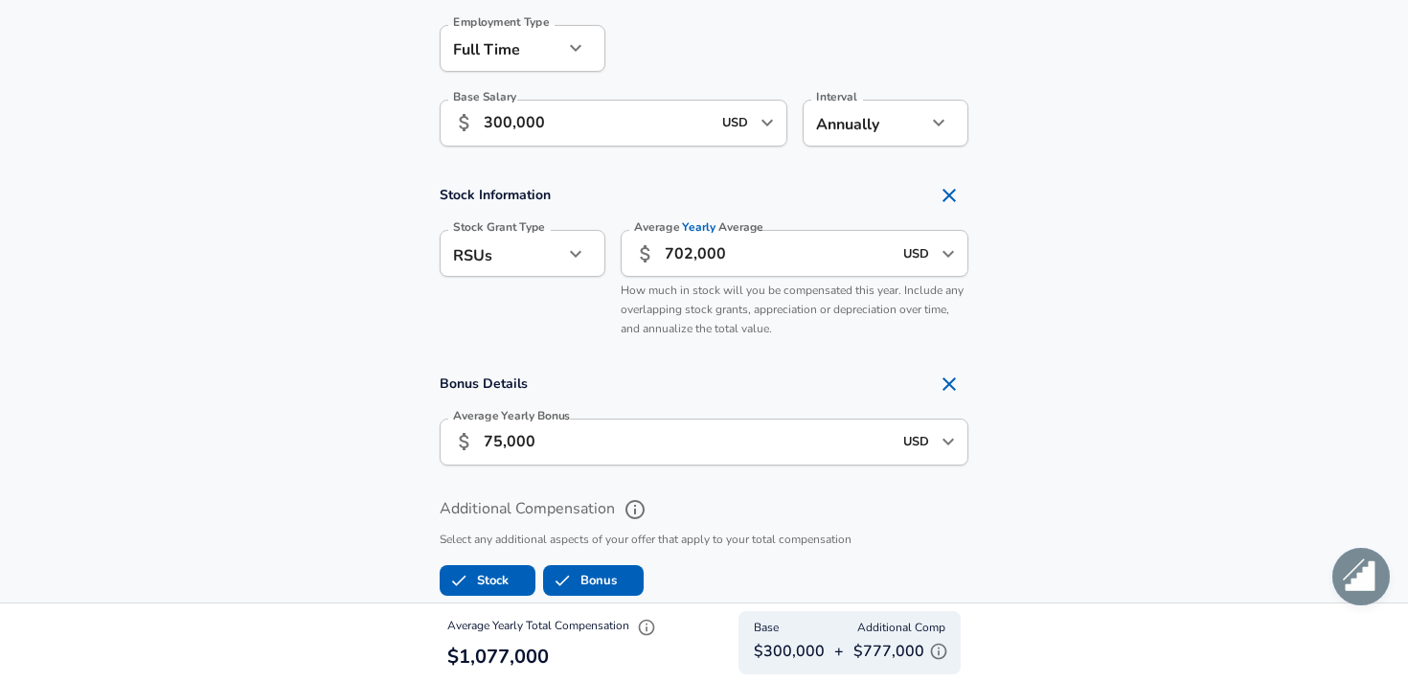
click at [1150, 320] on section "Stock Information Stock Grant Type RSUs stock Stock Grant Type Average Yearly A…" at bounding box center [704, 261] width 1408 height 171
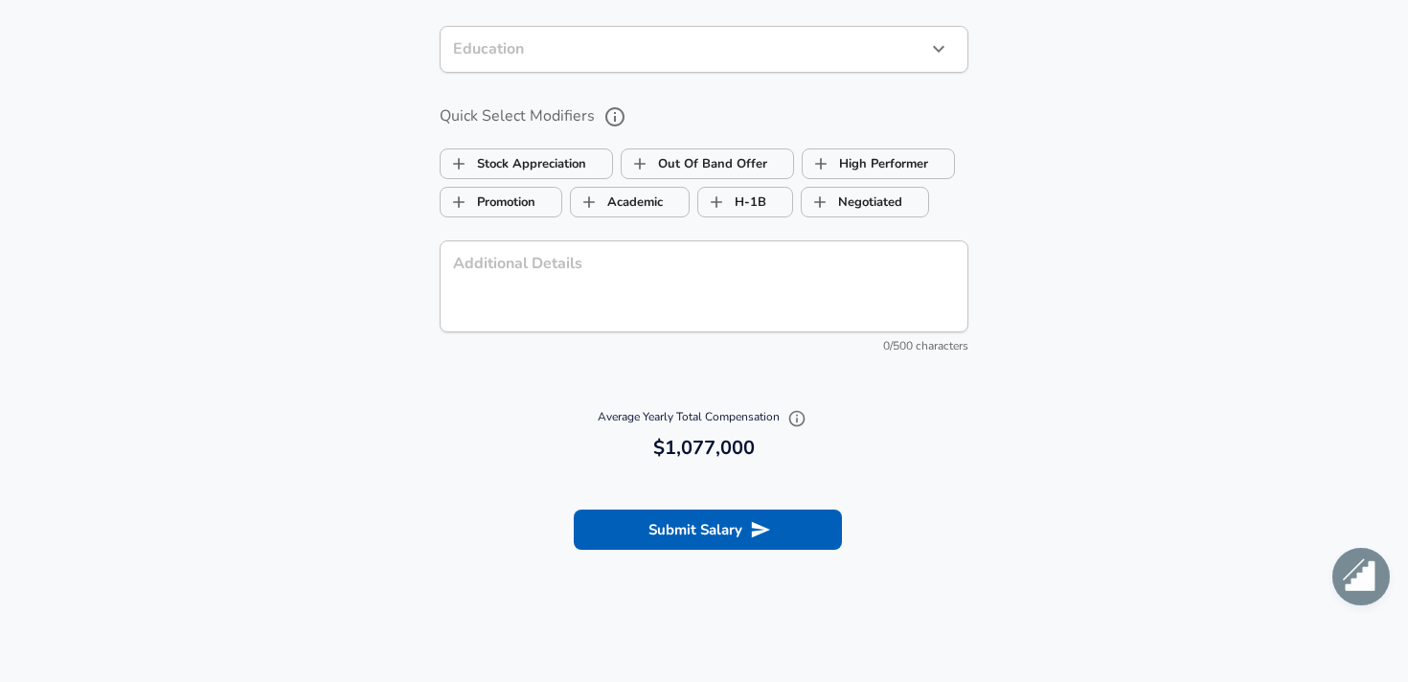
scroll to position [2191, 0]
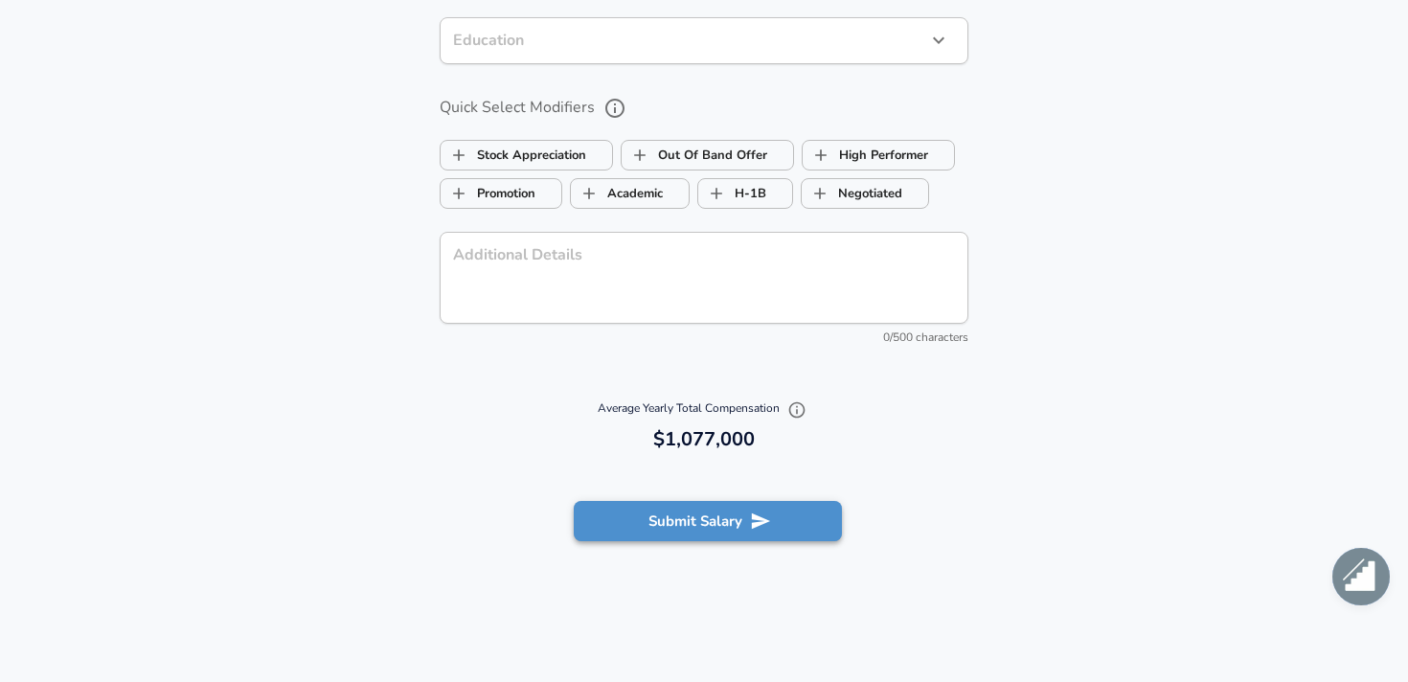
click at [699, 522] on button "Submit Salary" at bounding box center [708, 521] width 268 height 40
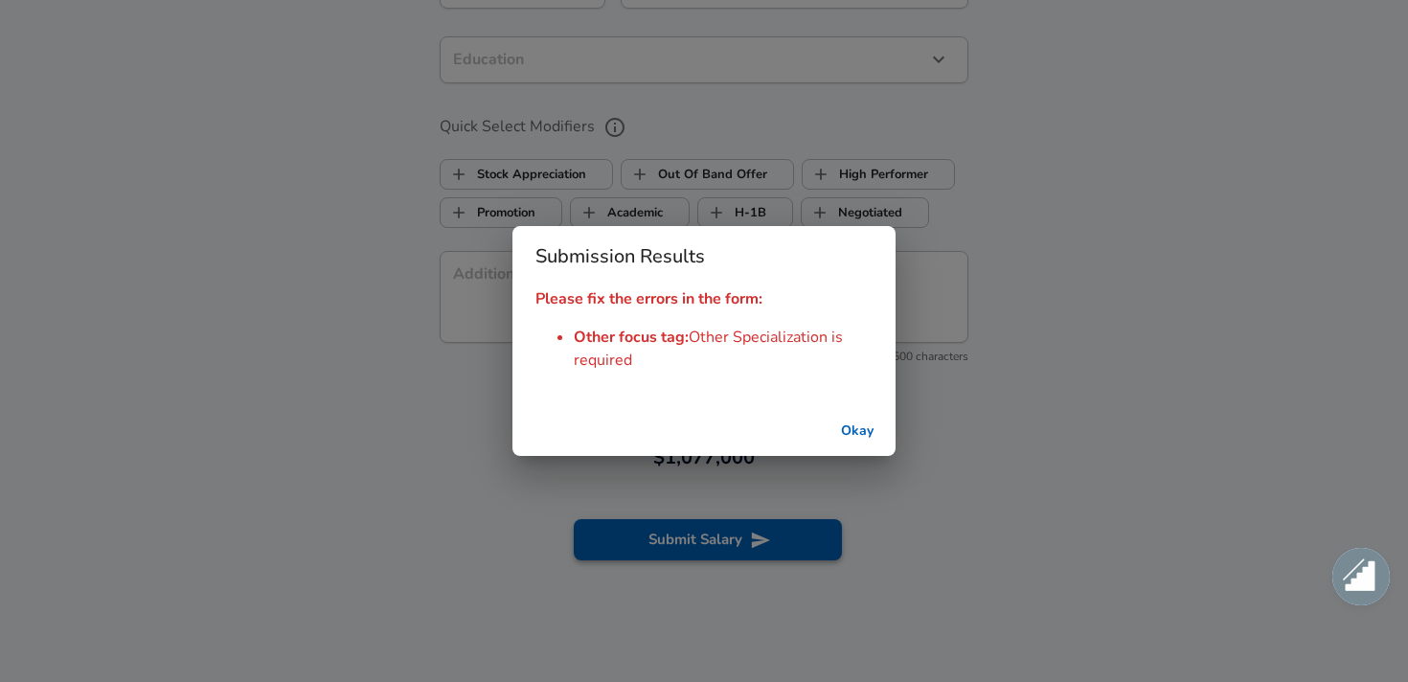
scroll to position [2209, 0]
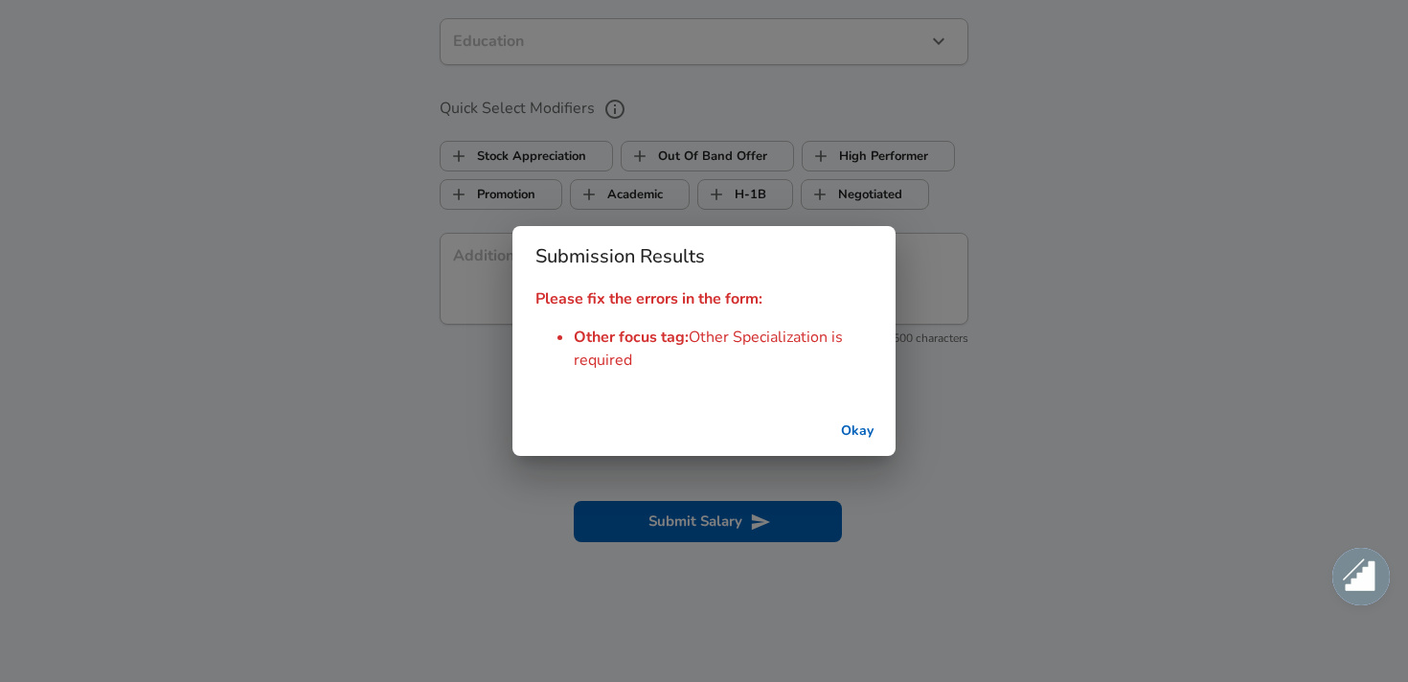
click at [853, 429] on button "Okay" at bounding box center [857, 431] width 61 height 35
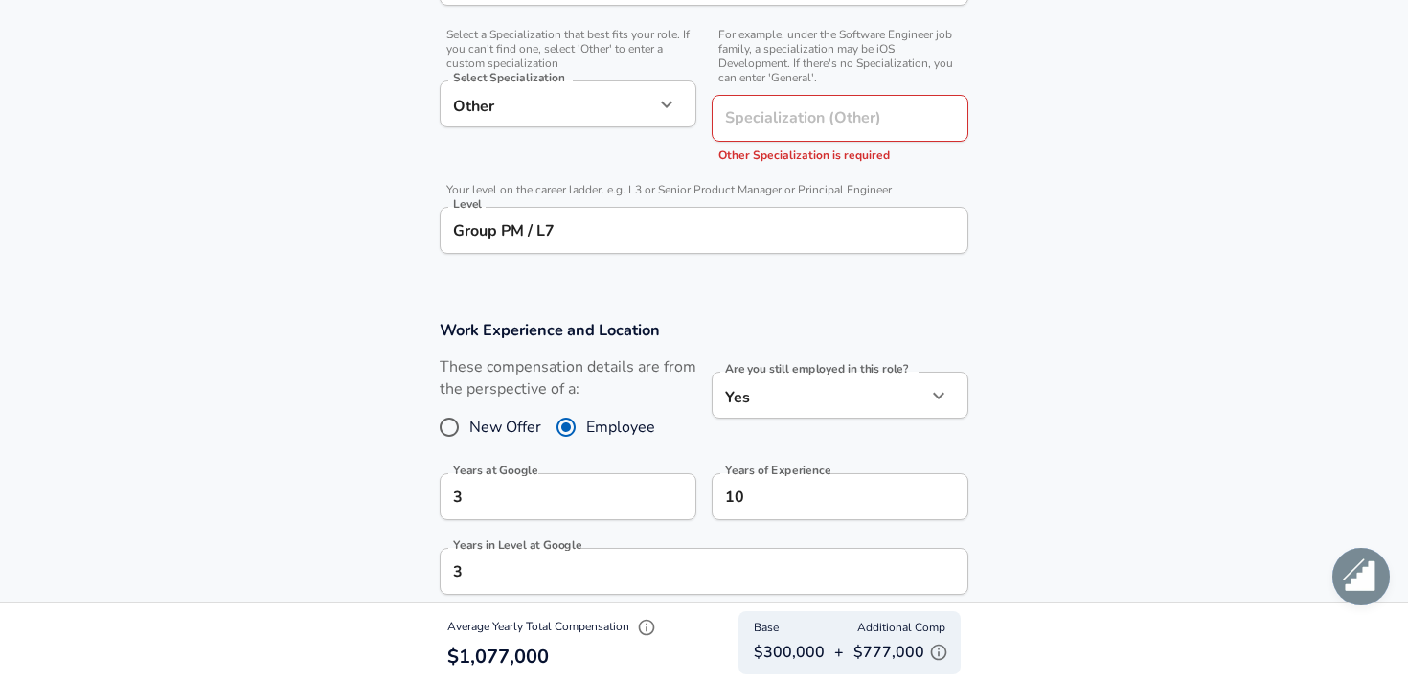
scroll to position [670, 0]
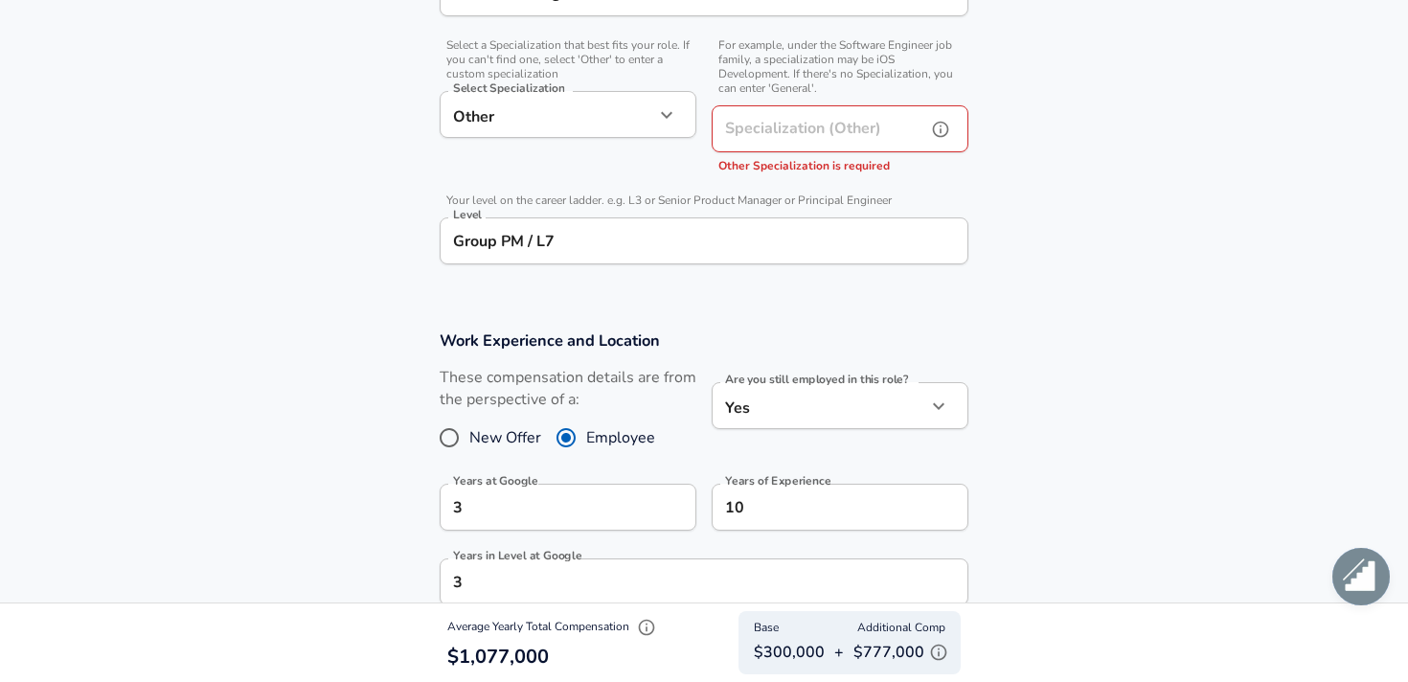
click at [794, 121] on div "Specialization (Other) Specialization (Other) Other Specialization is required" at bounding box center [840, 140] width 257 height 71
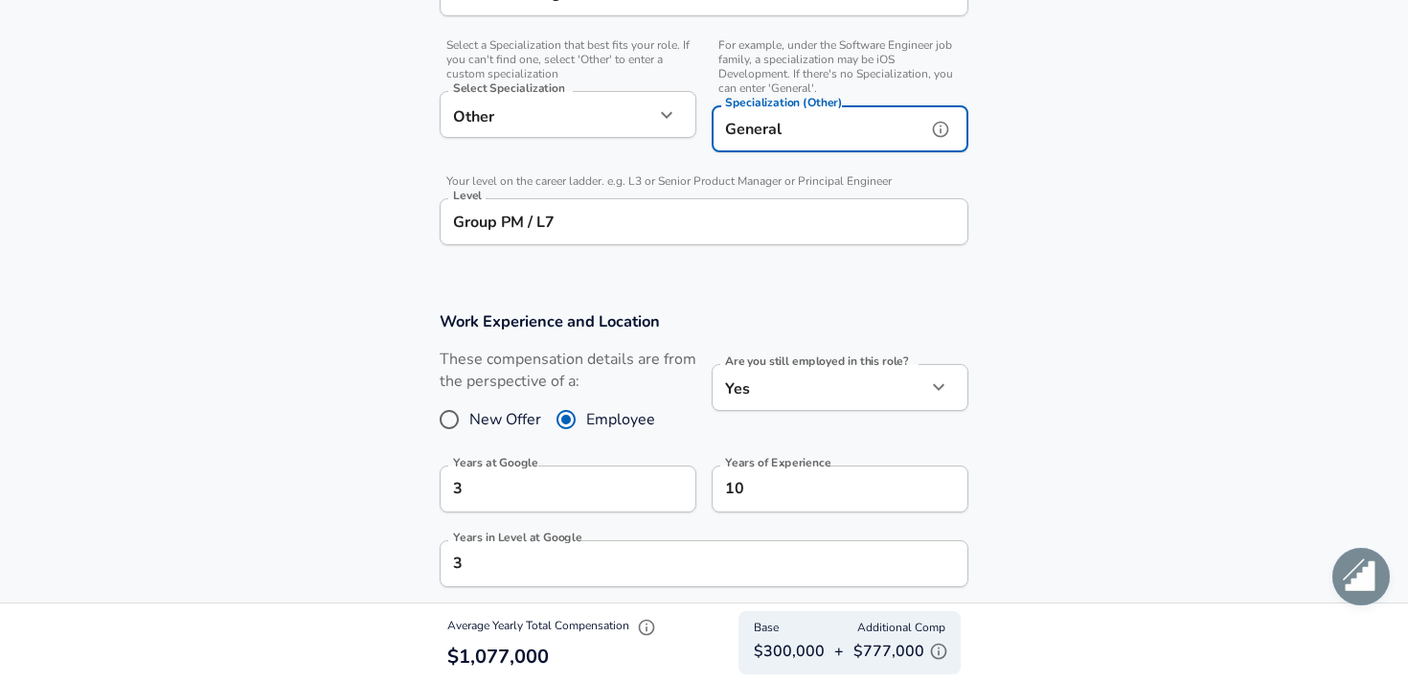
type input "General"
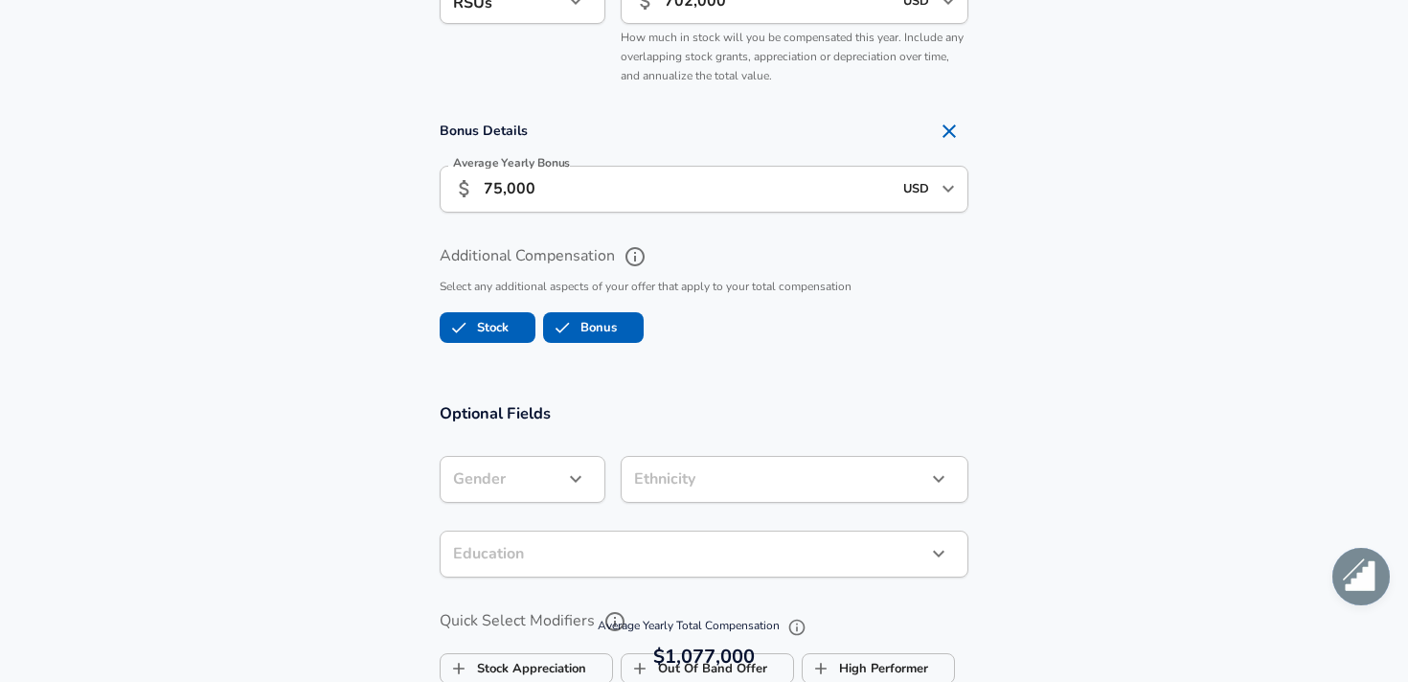
scroll to position [2190, 0]
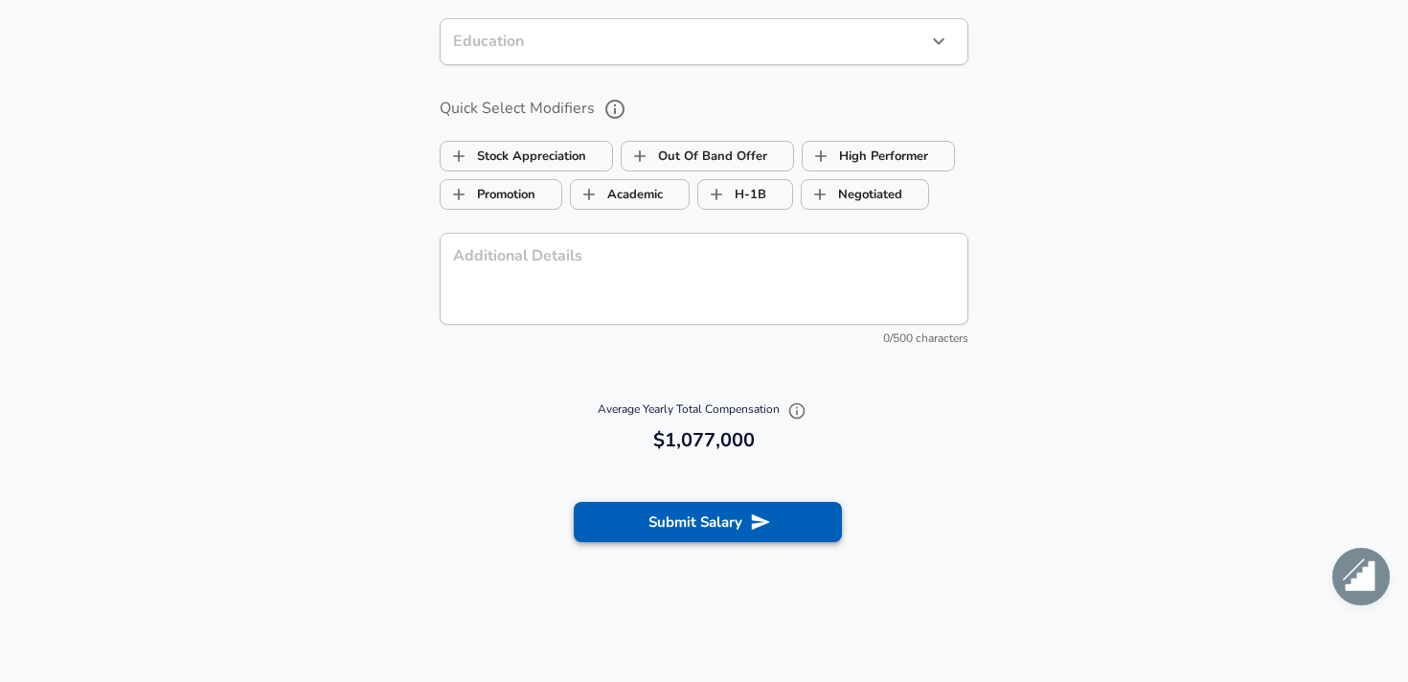
click at [781, 513] on button "Submit Salary" at bounding box center [708, 522] width 268 height 40
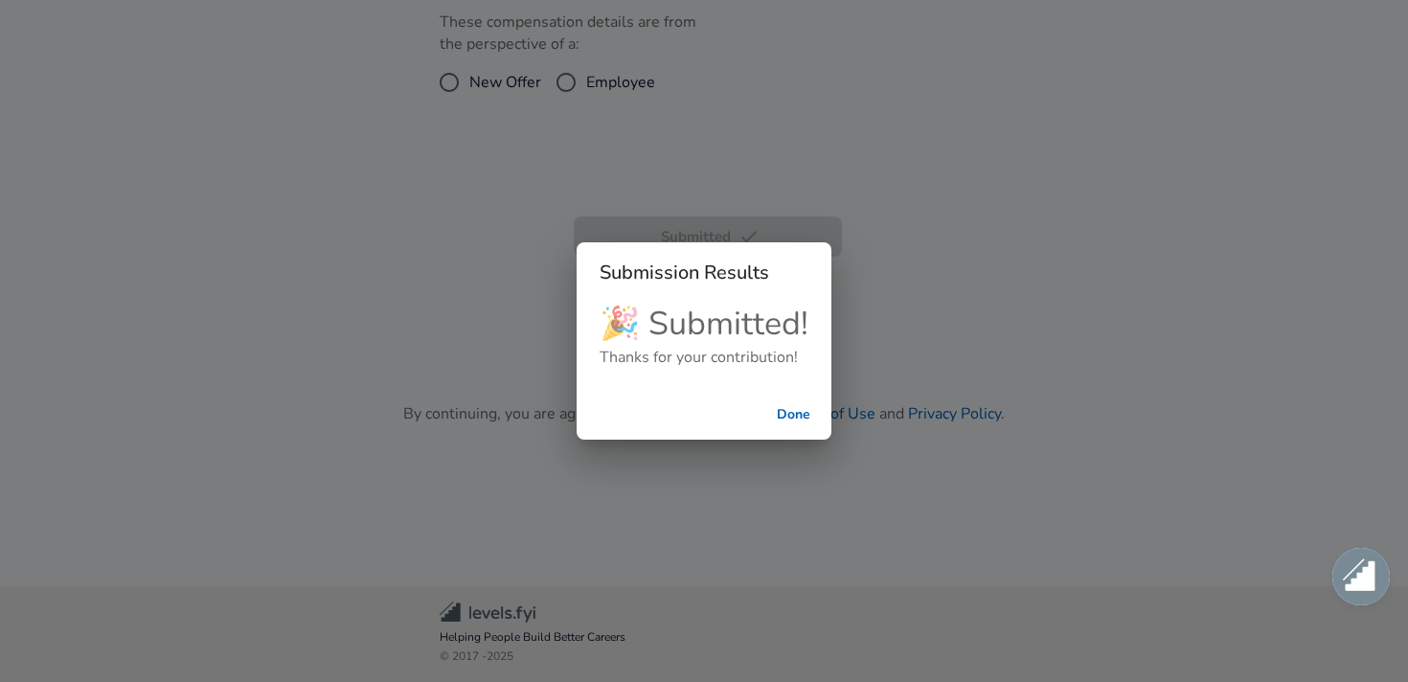
scroll to position [493, 0]
